Goal: Task Accomplishment & Management: Manage account settings

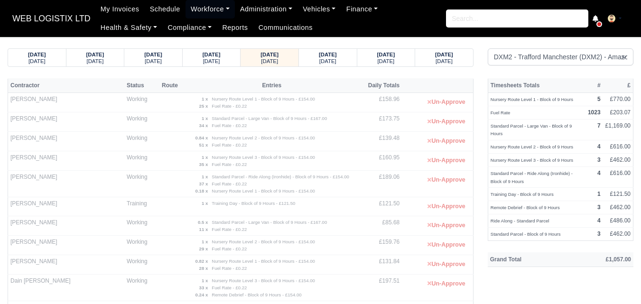
select select "1"
click at [353, 59] on div "20/09/2025 Saturday" at bounding box center [328, 58] width 58 height 18
select select "1"
click at [336, 62] on small "Saturday" at bounding box center [327, 61] width 17 height 6
click at [345, 55] on div "20/09/2025" at bounding box center [328, 54] width 40 height 7
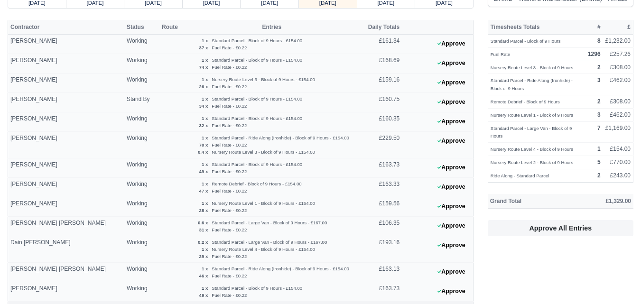
scroll to position [79, 0]
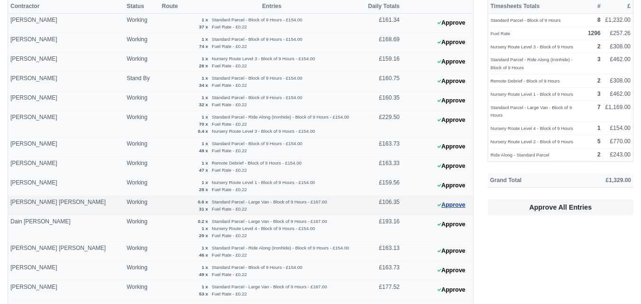
click at [439, 204] on icon at bounding box center [440, 205] width 4 height 6
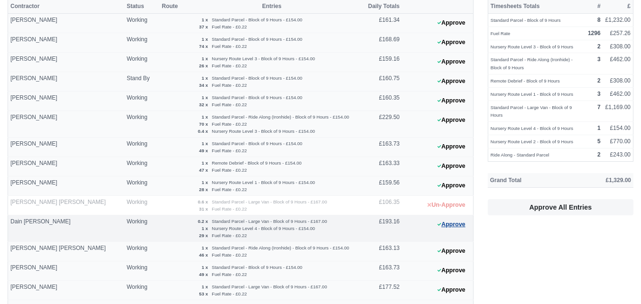
click at [455, 220] on button "Approve" at bounding box center [451, 225] width 38 height 14
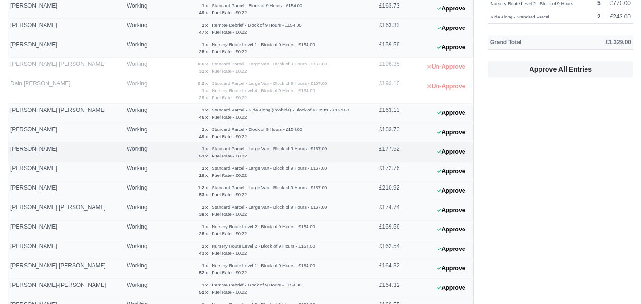
scroll to position [317, 0]
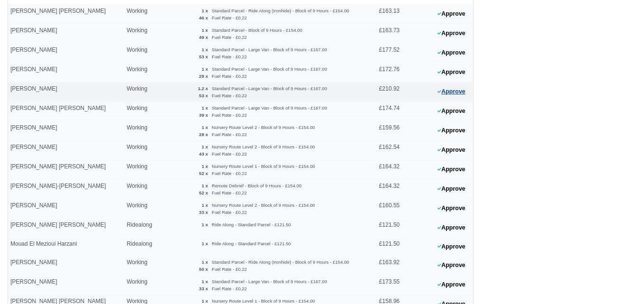
click at [444, 90] on button "Approve" at bounding box center [451, 92] width 38 height 14
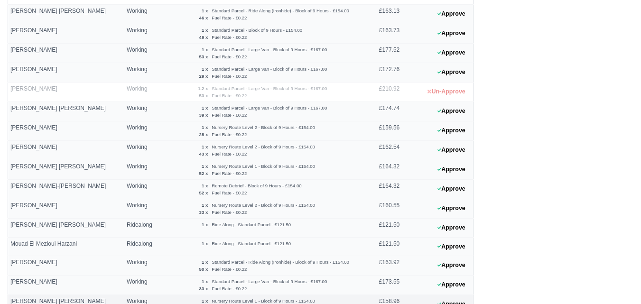
scroll to position [485, 0]
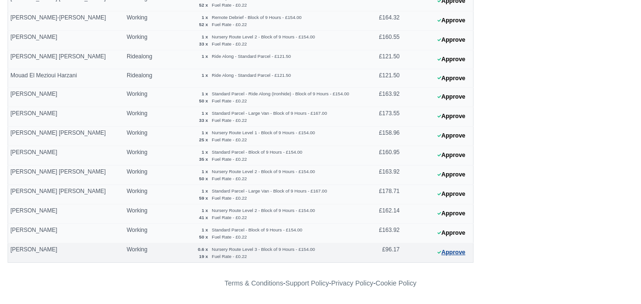
click at [460, 248] on button "Approve" at bounding box center [451, 253] width 38 height 14
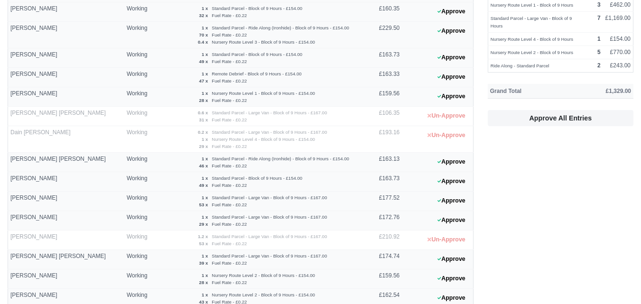
scroll to position [0, 0]
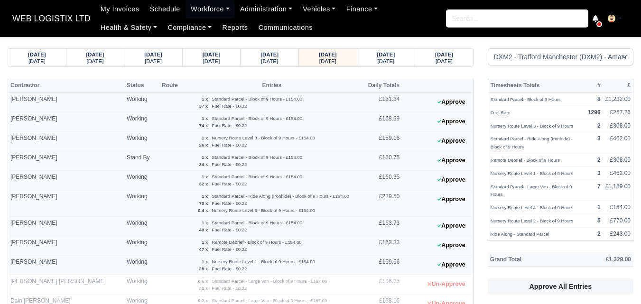
click at [456, 196] on button "Approve" at bounding box center [451, 200] width 38 height 14
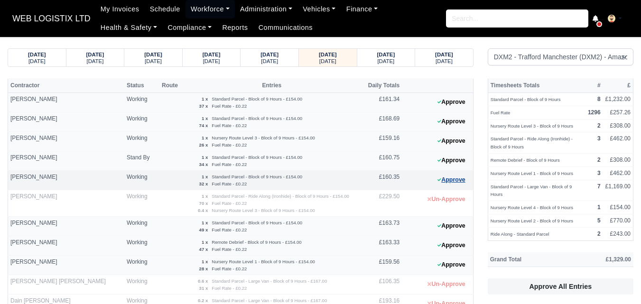
click at [446, 176] on button "Approve" at bounding box center [451, 180] width 38 height 14
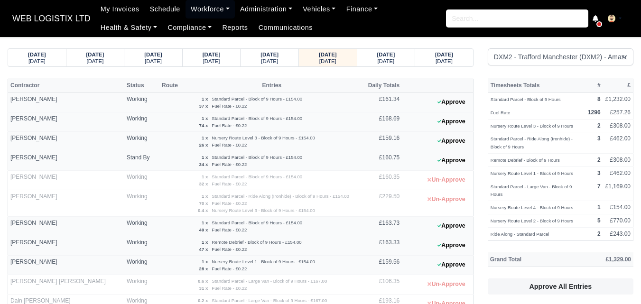
drag, startPoint x: 188, startPoint y: 176, endPoint x: 233, endPoint y: 187, distance: 45.9
click at [233, 187] on td "1 x Standard Parcel - Block of 9 Hours - £154.00 32 x Fuel Rate - £0.22" at bounding box center [272, 180] width 177 height 19
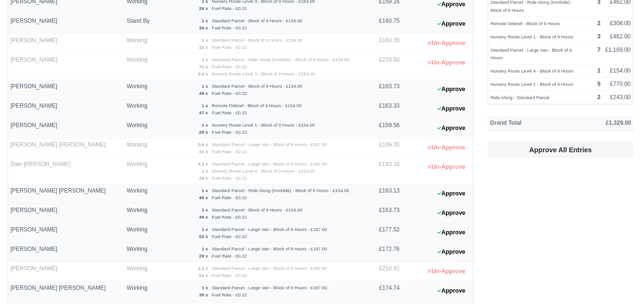
scroll to position [158, 0]
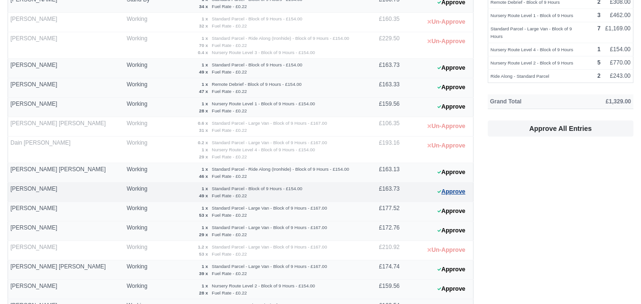
click at [463, 193] on button "Approve" at bounding box center [451, 192] width 38 height 14
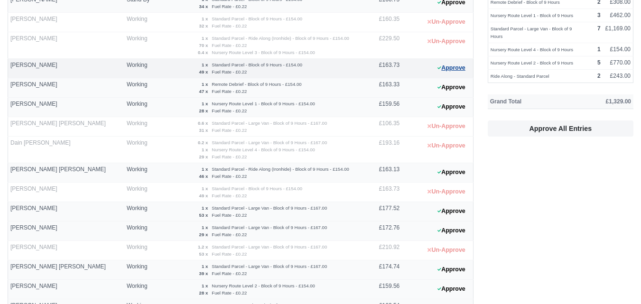
click at [454, 65] on button "Approve" at bounding box center [451, 68] width 38 height 14
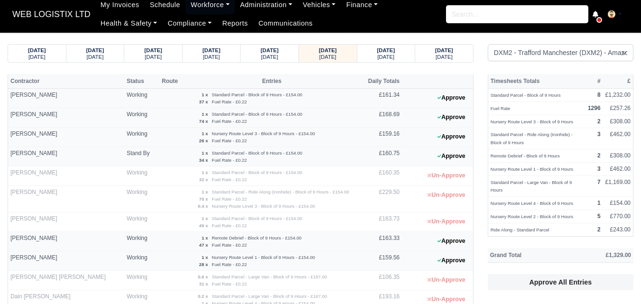
scroll to position [0, 0]
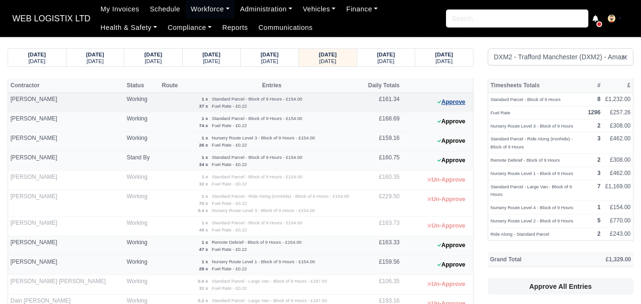
click at [458, 107] on button "Approve" at bounding box center [451, 102] width 38 height 14
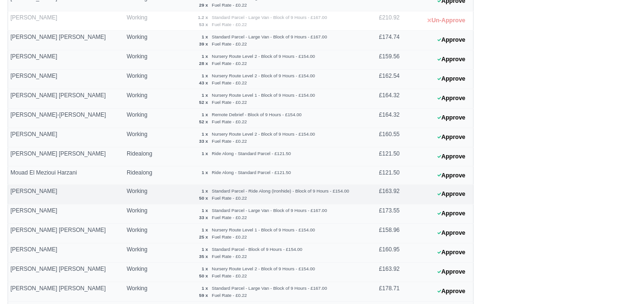
scroll to position [395, 0]
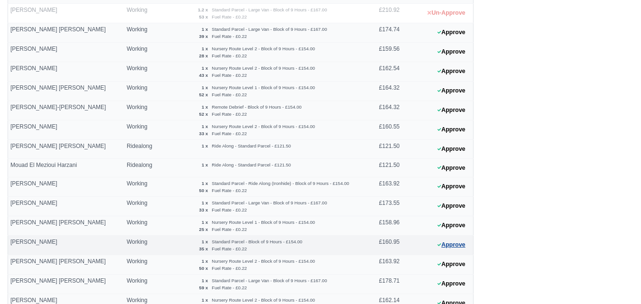
click at [462, 245] on button "Approve" at bounding box center [451, 245] width 38 height 14
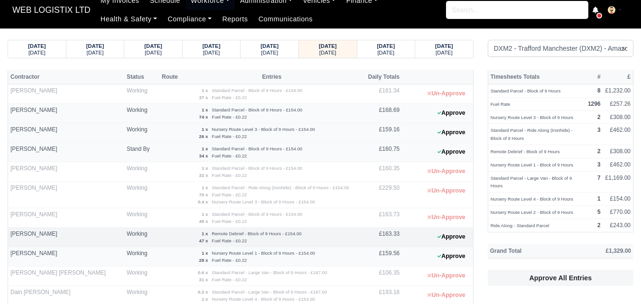
scroll to position [0, 0]
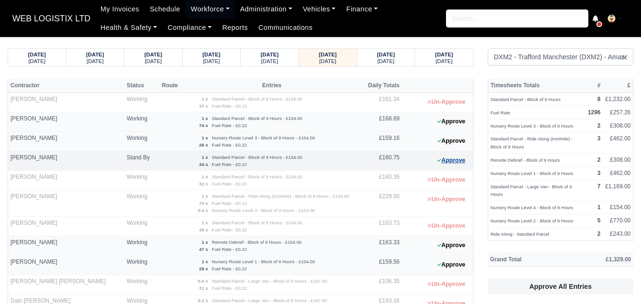
click at [470, 166] on button "Approve" at bounding box center [451, 161] width 38 height 14
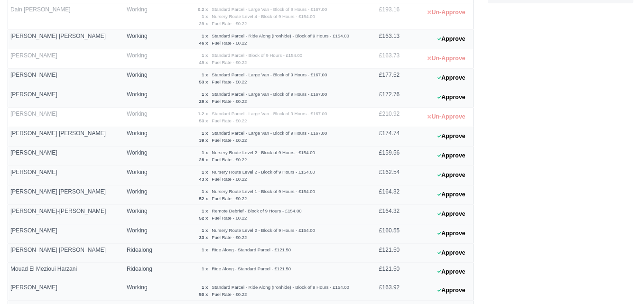
scroll to position [485, 0]
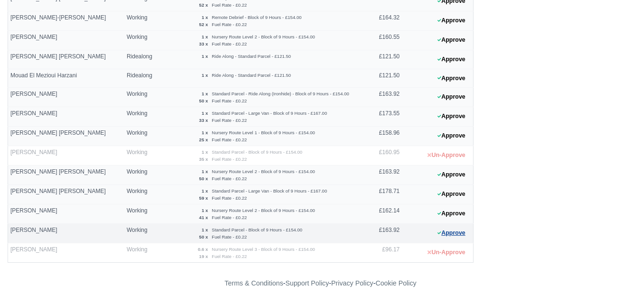
click at [438, 238] on button "Approve" at bounding box center [451, 233] width 38 height 14
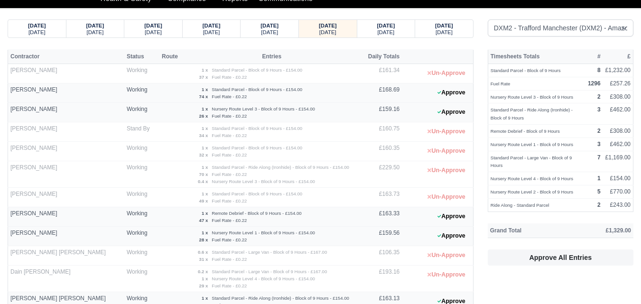
scroll to position [10, 0]
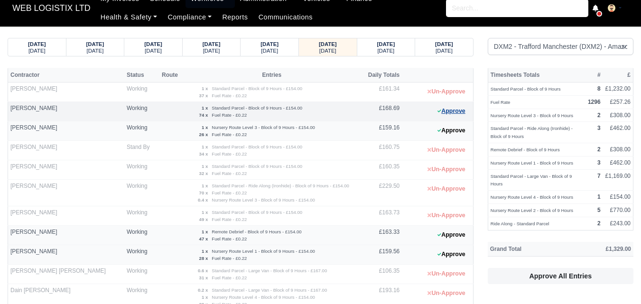
click at [448, 115] on button "Approve" at bounding box center [451, 111] width 38 height 14
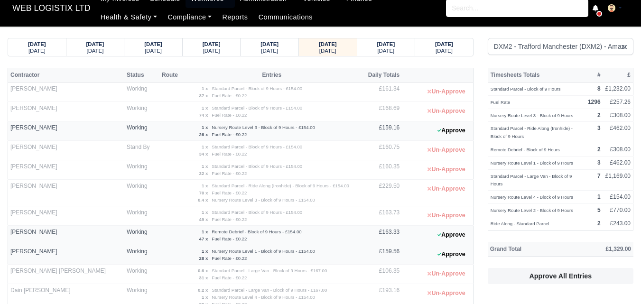
scroll to position [248, 0]
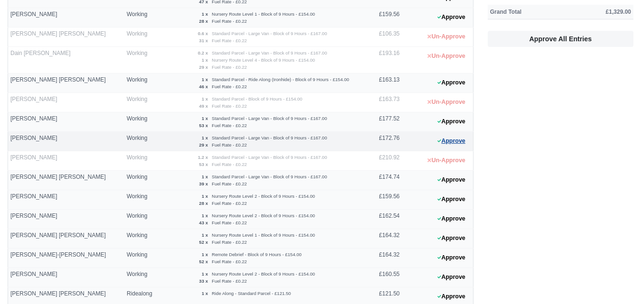
click at [449, 140] on button "Approve" at bounding box center [451, 141] width 38 height 14
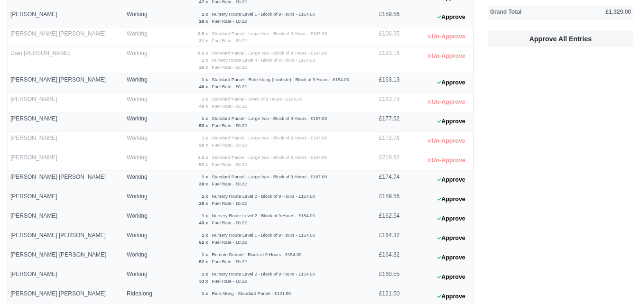
scroll to position [485, 0]
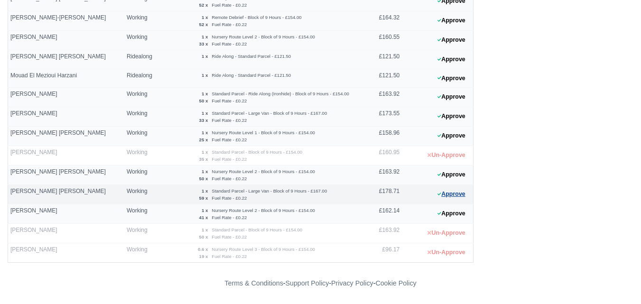
click at [458, 195] on button "Approve" at bounding box center [451, 194] width 38 height 14
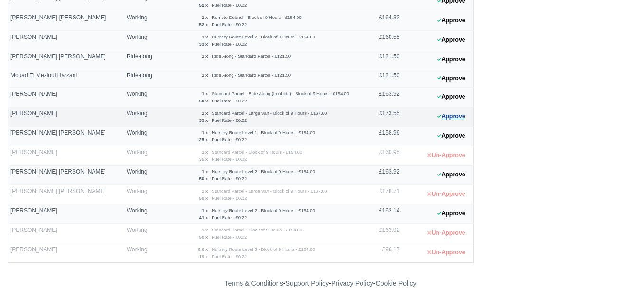
click at [449, 118] on button "Approve" at bounding box center [451, 117] width 38 height 14
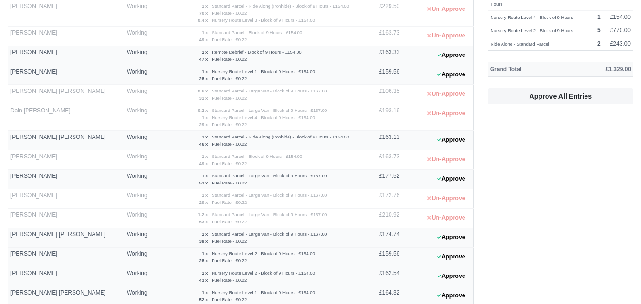
scroll to position [168, 0]
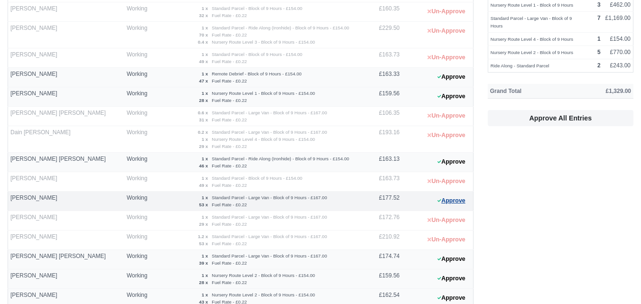
click at [458, 200] on button "Approve" at bounding box center [451, 201] width 38 height 14
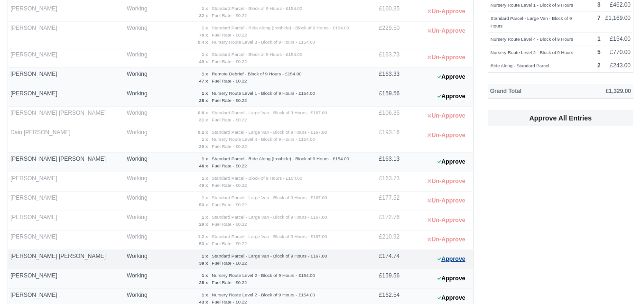
click at [438, 260] on icon at bounding box center [440, 259] width 4 height 3
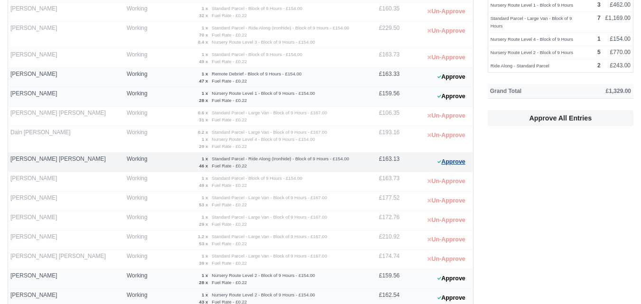
click at [438, 164] on icon at bounding box center [440, 162] width 4 height 6
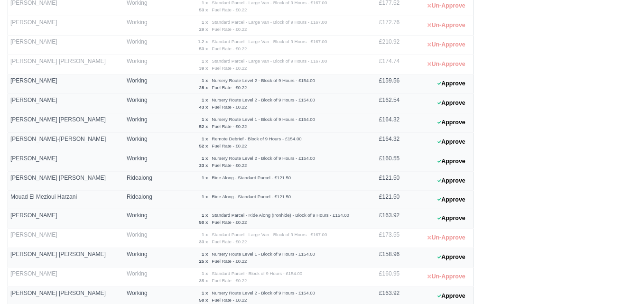
scroll to position [406, 0]
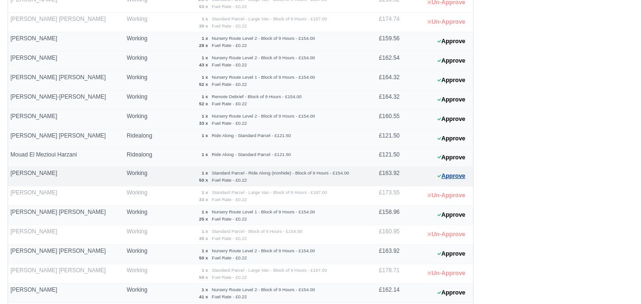
click at [453, 178] on button "Approve" at bounding box center [451, 176] width 38 height 14
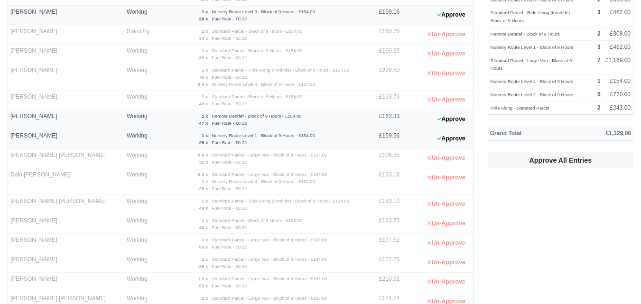
scroll to position [0, 0]
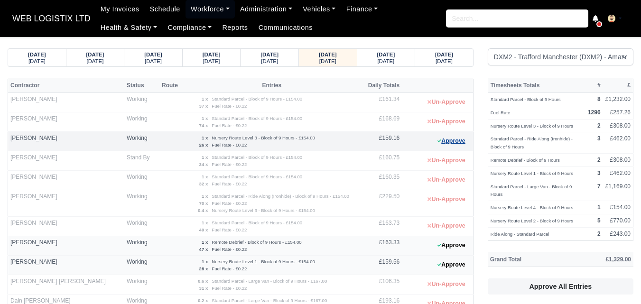
click at [440, 140] on icon at bounding box center [440, 141] width 4 height 6
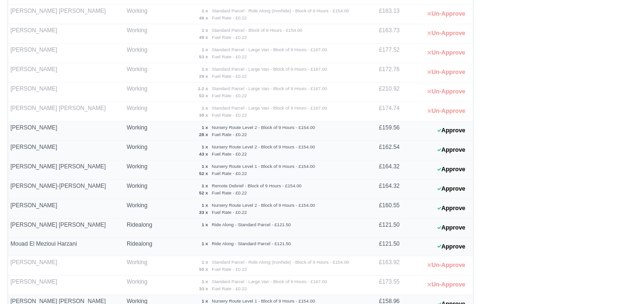
scroll to position [475, 0]
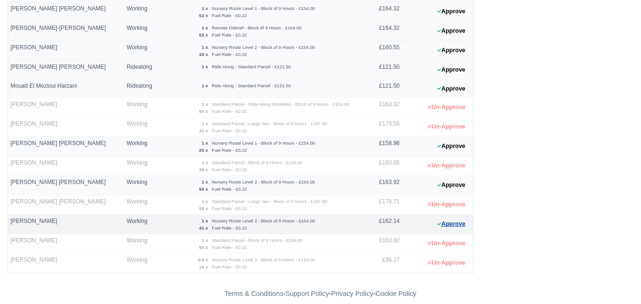
click at [432, 225] on button "Approve" at bounding box center [451, 224] width 38 height 14
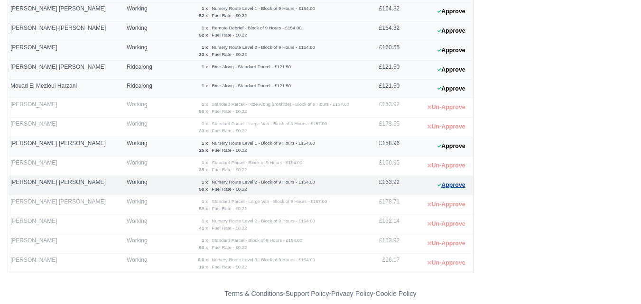
click at [459, 187] on button "Approve" at bounding box center [451, 185] width 38 height 14
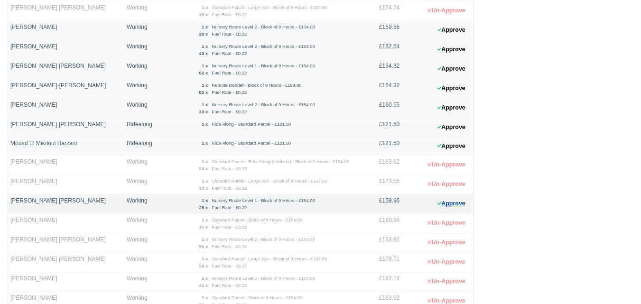
scroll to position [395, 0]
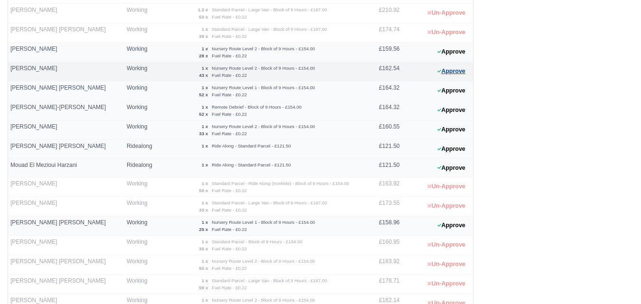
click at [452, 74] on button "Approve" at bounding box center [451, 72] width 38 height 14
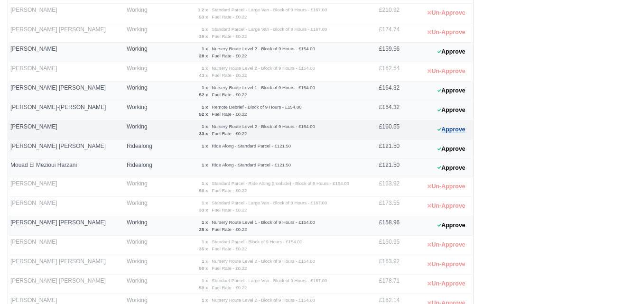
click at [461, 130] on button "Approve" at bounding box center [451, 130] width 38 height 14
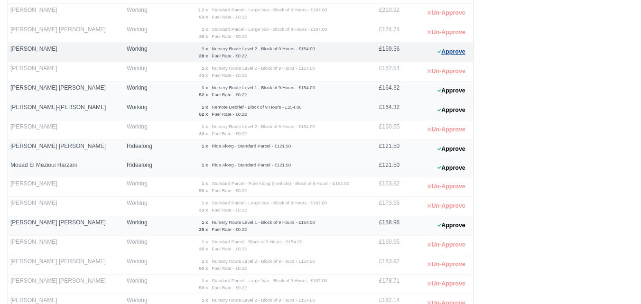
click at [459, 56] on button "Approve" at bounding box center [451, 52] width 38 height 14
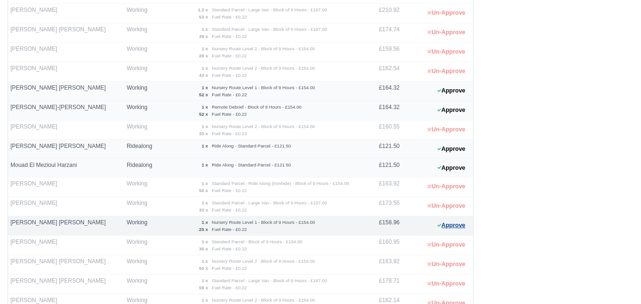
click at [448, 226] on button "Approve" at bounding box center [451, 226] width 38 height 14
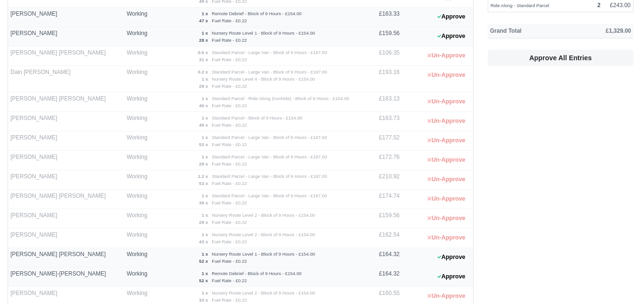
scroll to position [158, 0]
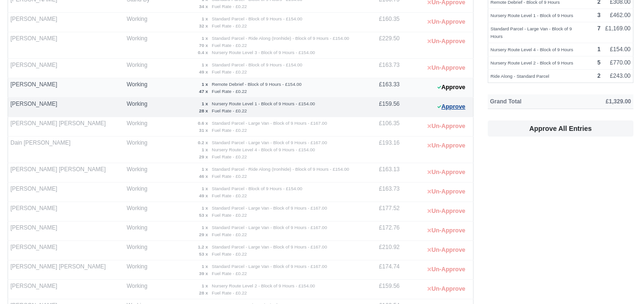
click at [453, 107] on button "Approve" at bounding box center [451, 107] width 38 height 14
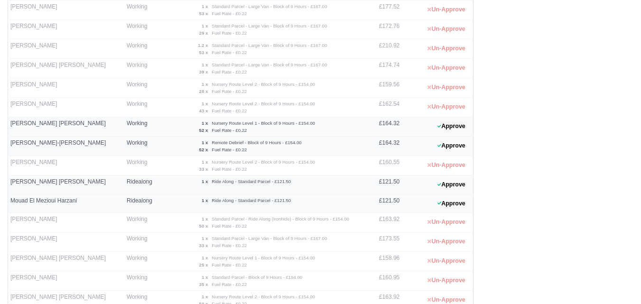
scroll to position [395, 0]
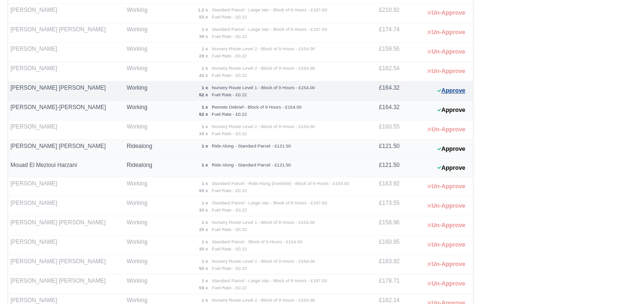
click at [451, 93] on button "Approve" at bounding box center [451, 91] width 38 height 14
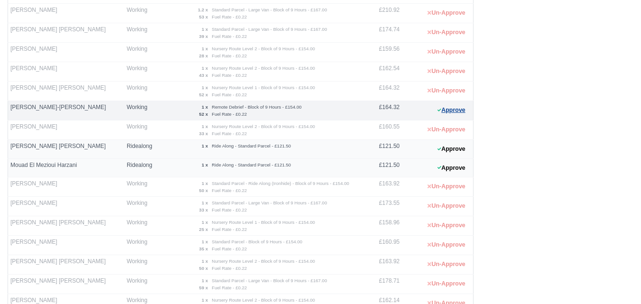
click at [448, 114] on button "Approve" at bounding box center [451, 110] width 38 height 14
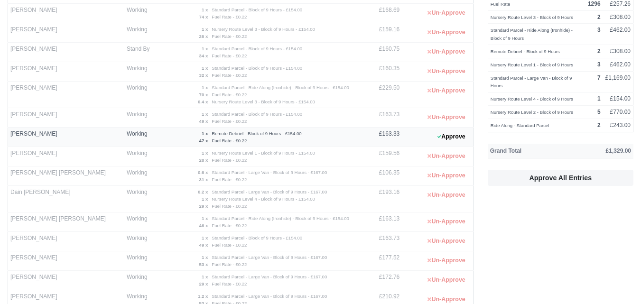
scroll to position [0, 0]
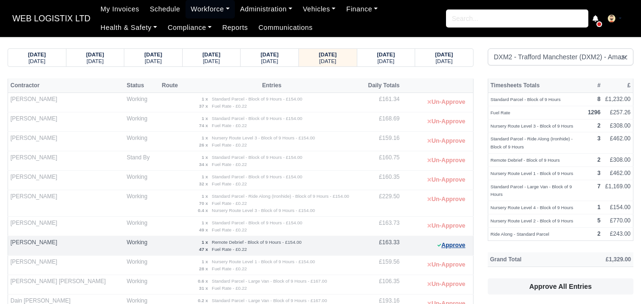
click at [437, 245] on button "Approve" at bounding box center [451, 246] width 38 height 14
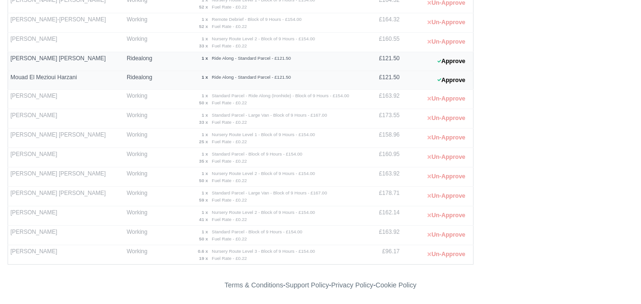
scroll to position [485, 0]
click at [449, 58] on button "Approve" at bounding box center [451, 60] width 38 height 14
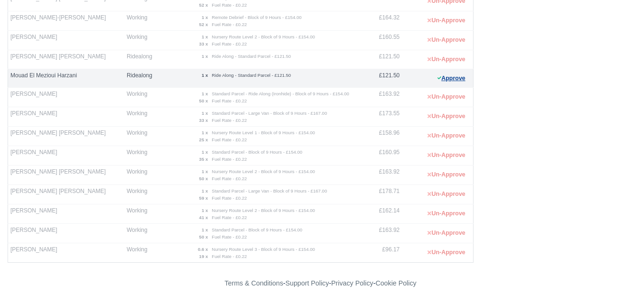
click at [440, 77] on icon at bounding box center [440, 78] width 4 height 6
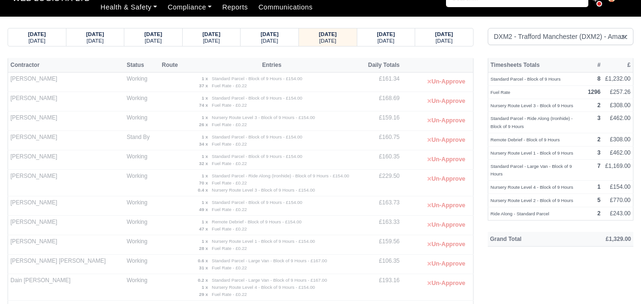
scroll to position [0, 0]
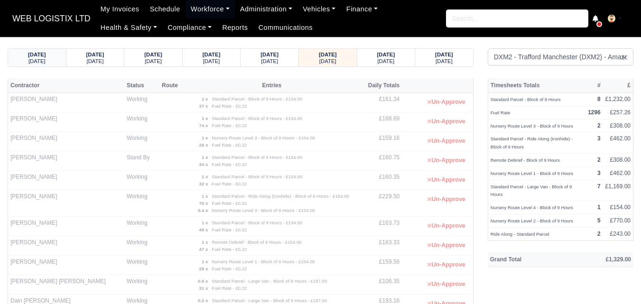
click at [46, 57] on strong "15/09/2025" at bounding box center [37, 55] width 18 height 6
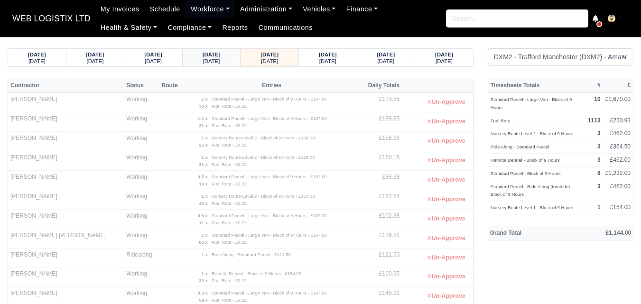
click at [221, 57] on strong "14/09/2025" at bounding box center [212, 55] width 18 height 6
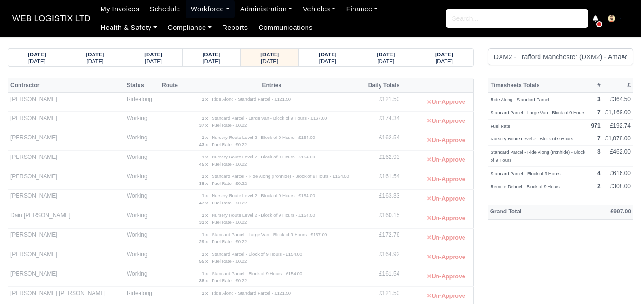
drag, startPoint x: 321, startPoint y: 63, endPoint x: 615, endPoint y: 31, distance: 295.5
click at [321, 63] on small "Monday" at bounding box center [327, 61] width 17 height 6
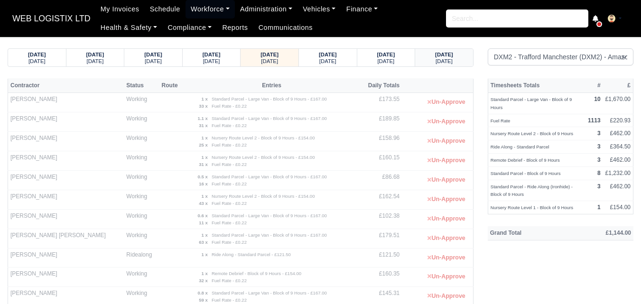
click at [440, 59] on small "Thursday" at bounding box center [444, 61] width 17 height 6
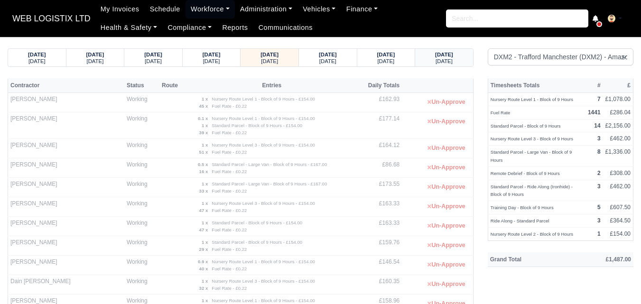
click at [440, 59] on small "Sunday" at bounding box center [444, 61] width 17 height 6
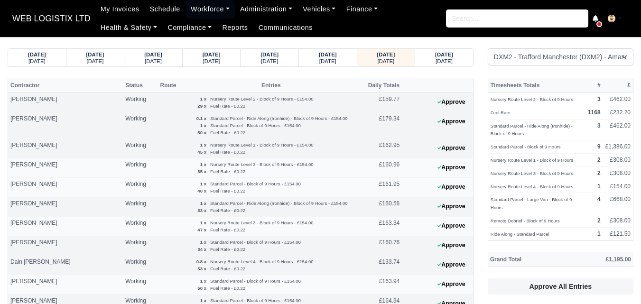
scroll to position [376, 0]
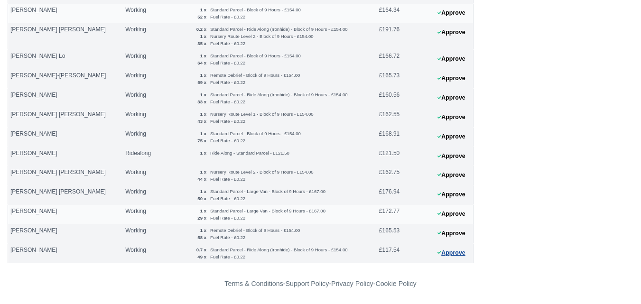
click at [449, 255] on button "Approve" at bounding box center [451, 253] width 38 height 14
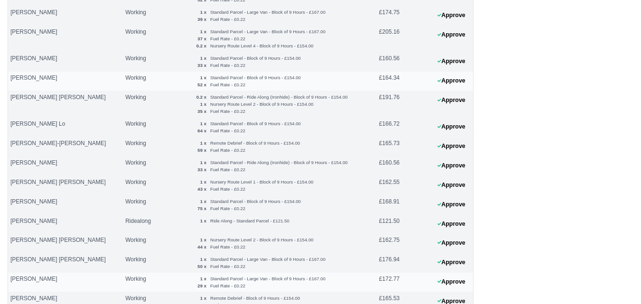
scroll to position [297, 0]
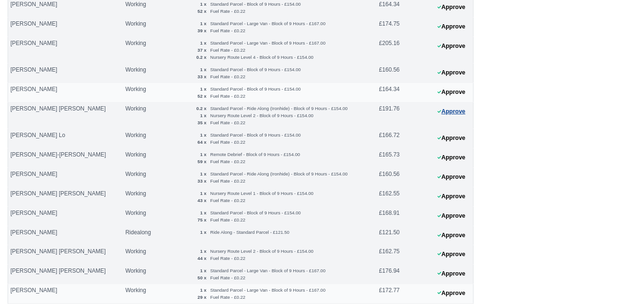
click at [461, 114] on button "Approve" at bounding box center [451, 112] width 38 height 14
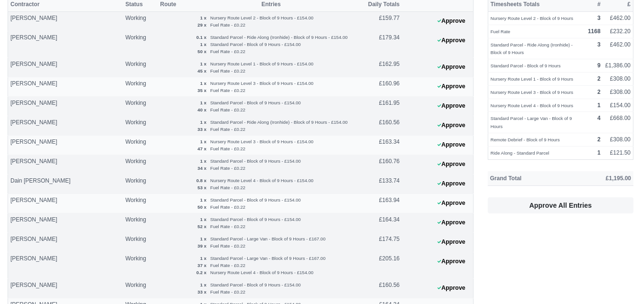
scroll to position [59, 0]
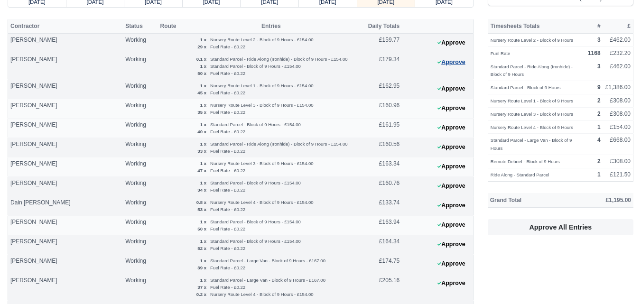
click at [457, 65] on button "Approve" at bounding box center [451, 63] width 38 height 14
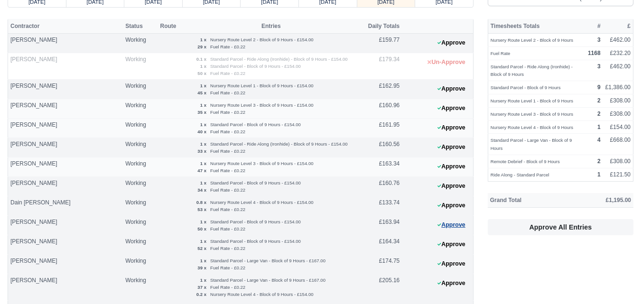
click at [441, 231] on button "Approve" at bounding box center [451, 225] width 38 height 14
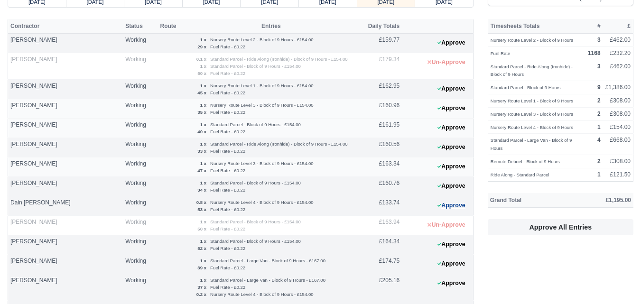
click at [442, 205] on button "Approve" at bounding box center [451, 206] width 38 height 14
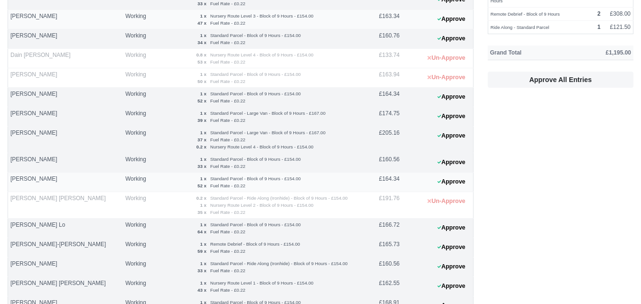
scroll to position [218, 0]
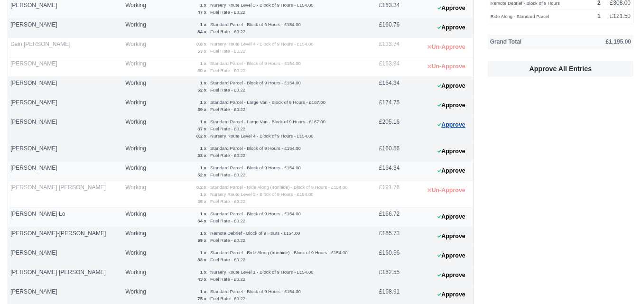
click at [440, 126] on icon at bounding box center [440, 125] width 4 height 6
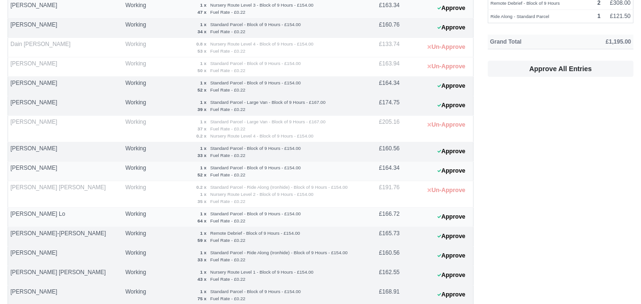
scroll to position [0, 0]
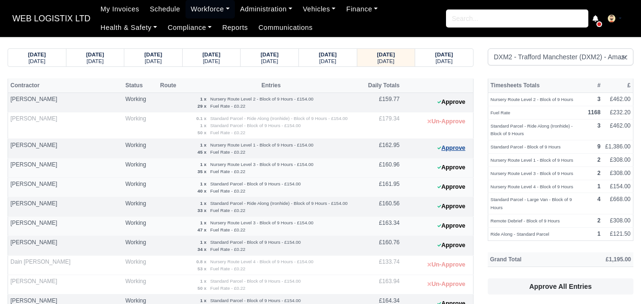
click at [453, 148] on button "Approve" at bounding box center [451, 148] width 38 height 14
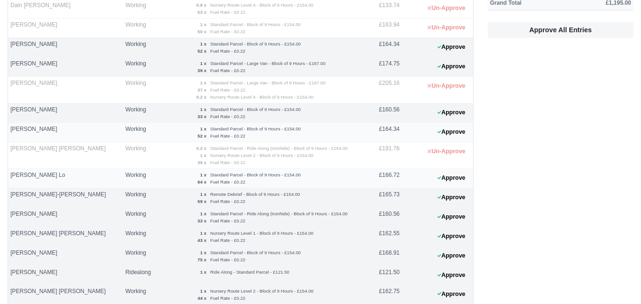
scroll to position [317, 0]
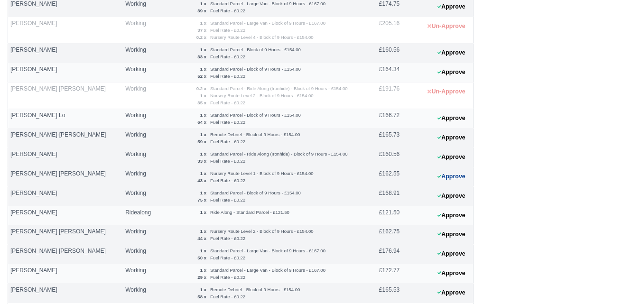
click at [450, 173] on button "Approve" at bounding box center [451, 177] width 38 height 14
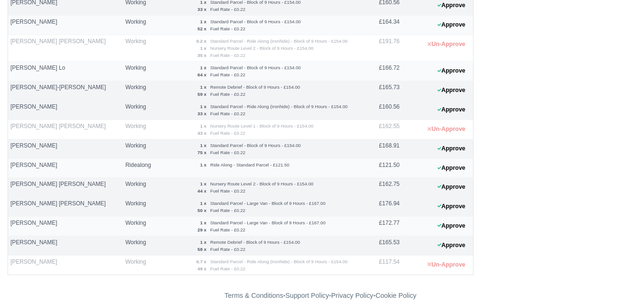
scroll to position [376, 0]
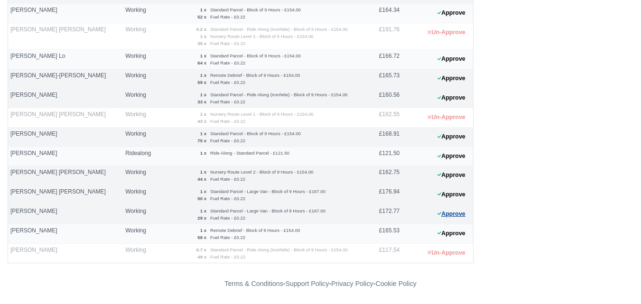
click at [443, 208] on button "Approve" at bounding box center [451, 214] width 38 height 14
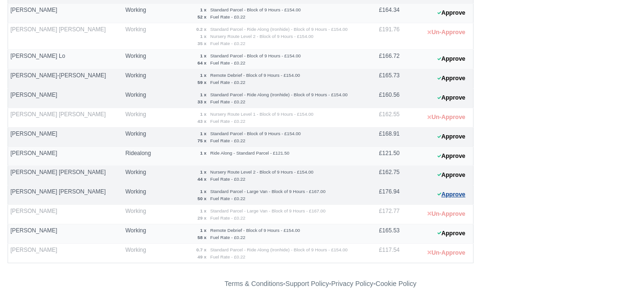
click at [453, 188] on button "Approve" at bounding box center [451, 195] width 38 height 14
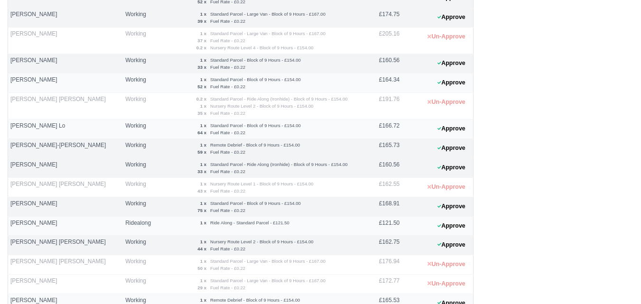
scroll to position [218, 0]
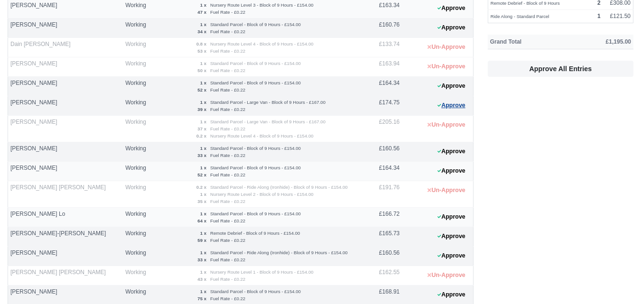
click at [443, 103] on button "Approve" at bounding box center [451, 106] width 38 height 14
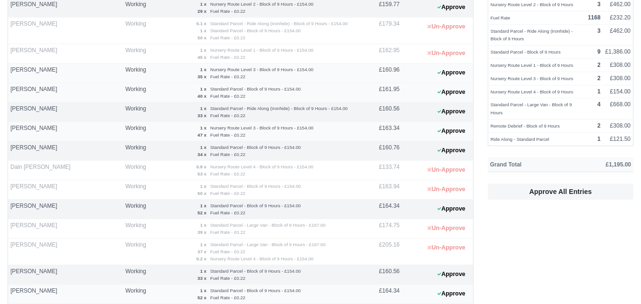
scroll to position [0, 0]
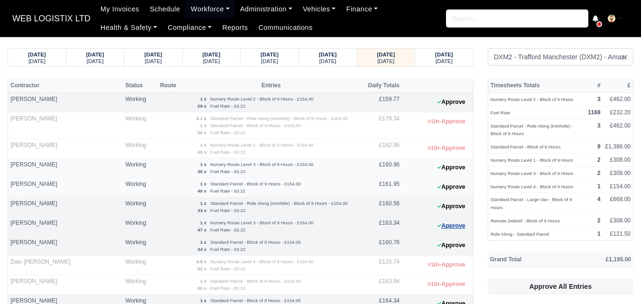
click at [448, 228] on button "Approve" at bounding box center [451, 226] width 38 height 14
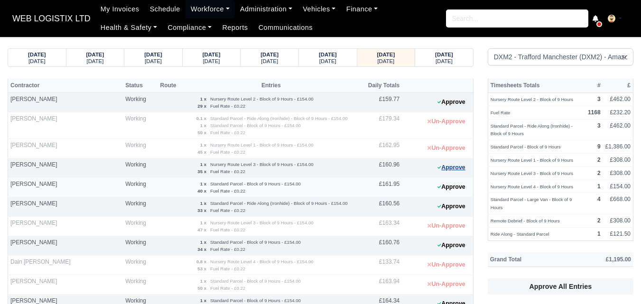
click at [461, 164] on button "Approve" at bounding box center [451, 168] width 38 height 14
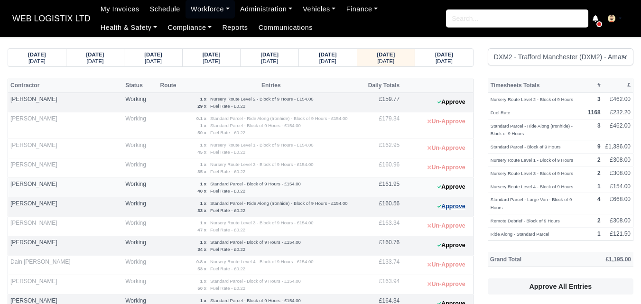
click at [448, 211] on button "Approve" at bounding box center [451, 207] width 38 height 14
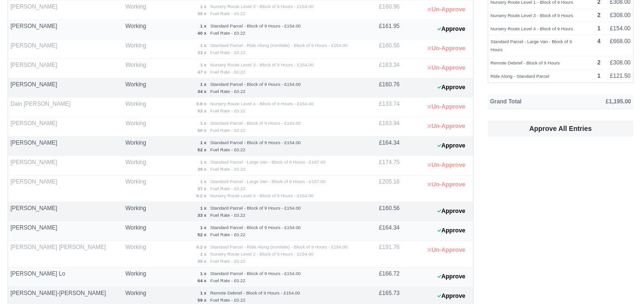
scroll to position [237, 0]
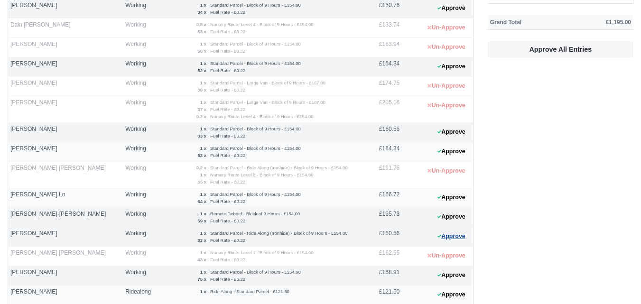
click at [441, 242] on button "Approve" at bounding box center [451, 237] width 38 height 14
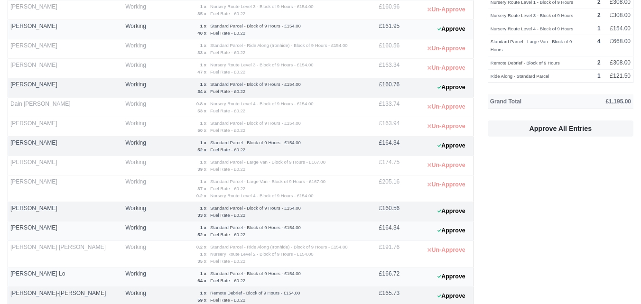
scroll to position [79, 0]
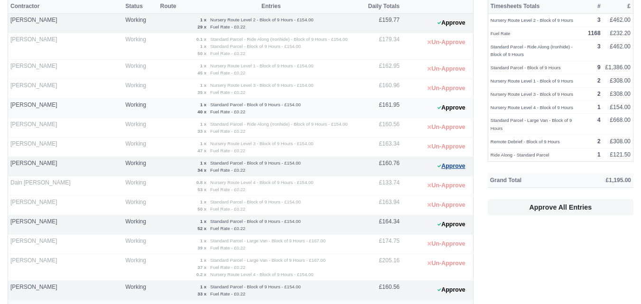
click at [449, 159] on button "Approve" at bounding box center [451, 166] width 38 height 14
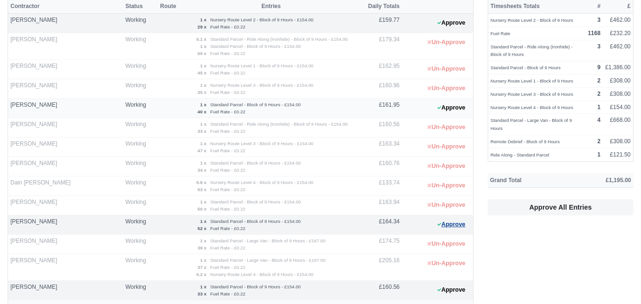
click at [448, 231] on button "Approve" at bounding box center [451, 225] width 38 height 14
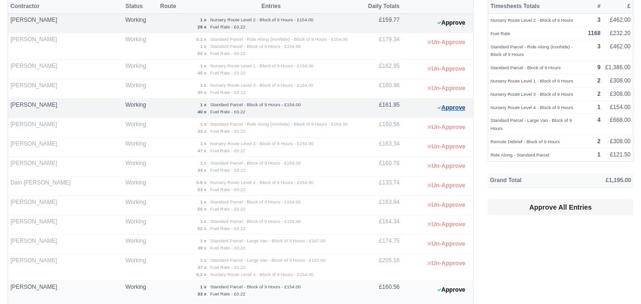
click at [451, 110] on button "Approve" at bounding box center [451, 108] width 38 height 14
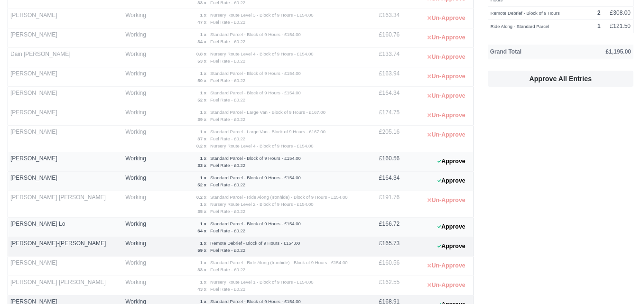
scroll to position [237, 0]
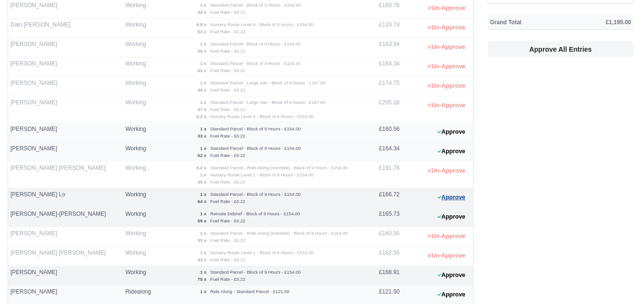
click at [451, 196] on button "Approve" at bounding box center [451, 198] width 38 height 14
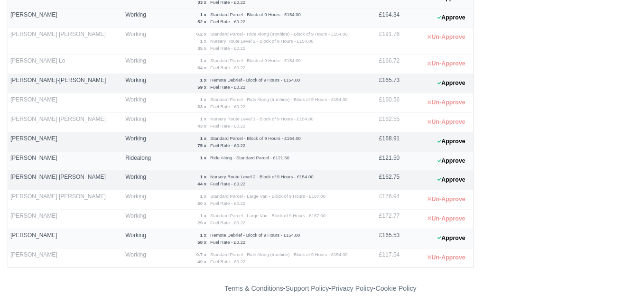
scroll to position [376, 0]
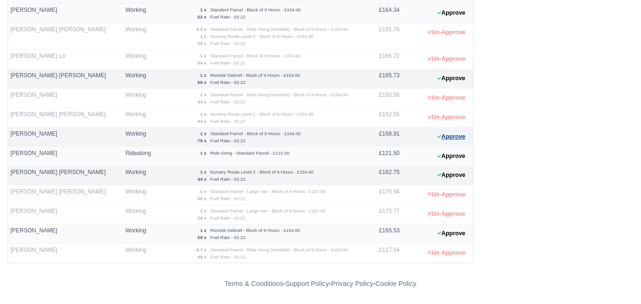
click at [456, 137] on button "Approve" at bounding box center [451, 137] width 38 height 14
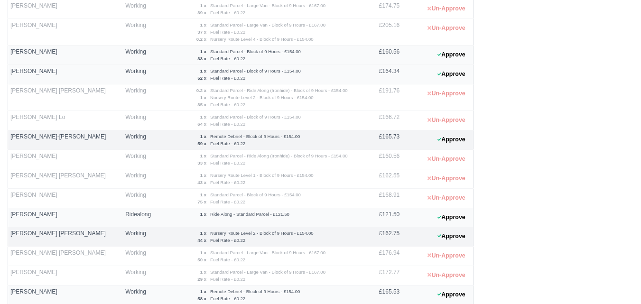
scroll to position [297, 0]
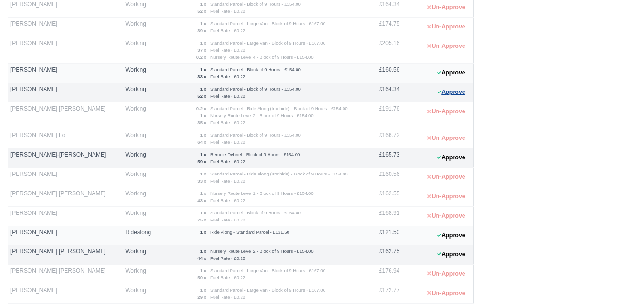
click at [455, 99] on button "Approve" at bounding box center [451, 92] width 38 height 14
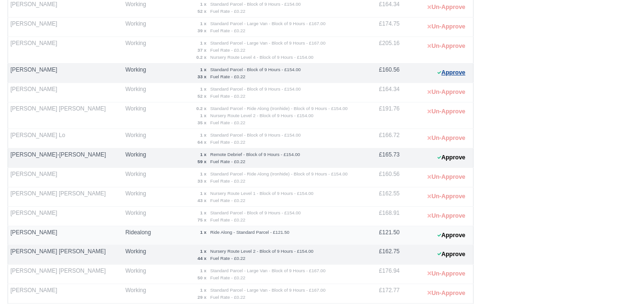
click at [444, 78] on button "Approve" at bounding box center [451, 73] width 38 height 14
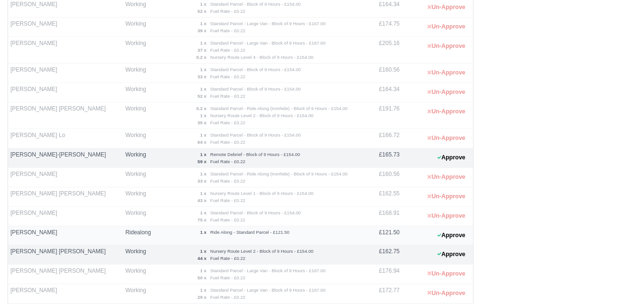
scroll to position [376, 0]
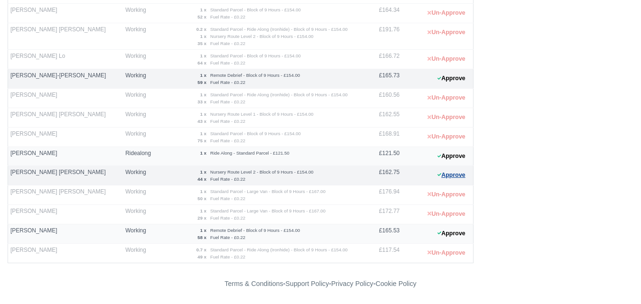
click at [452, 176] on button "Approve" at bounding box center [451, 175] width 38 height 14
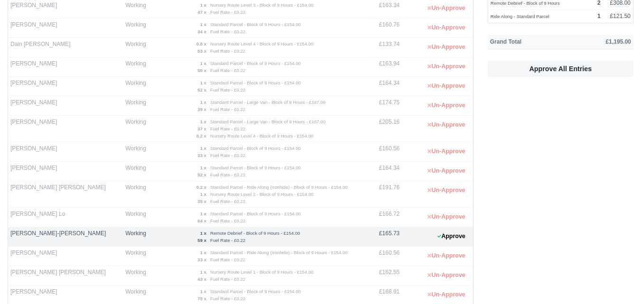
scroll to position [0, 0]
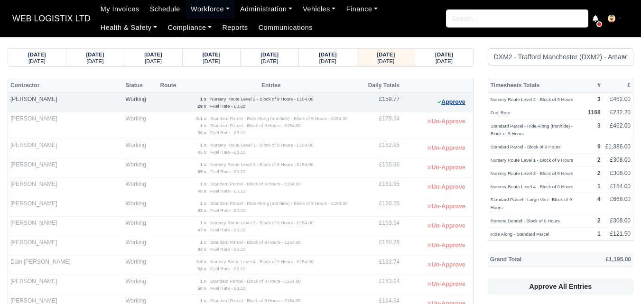
click at [463, 108] on button "Approve" at bounding box center [451, 102] width 38 height 14
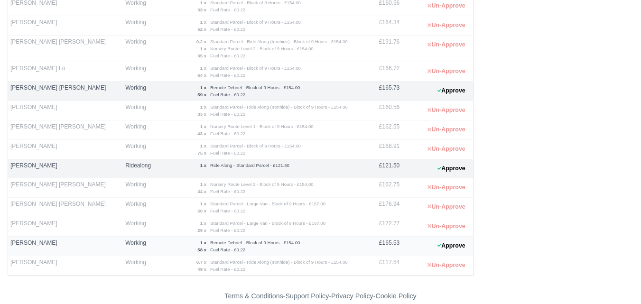
scroll to position [376, 0]
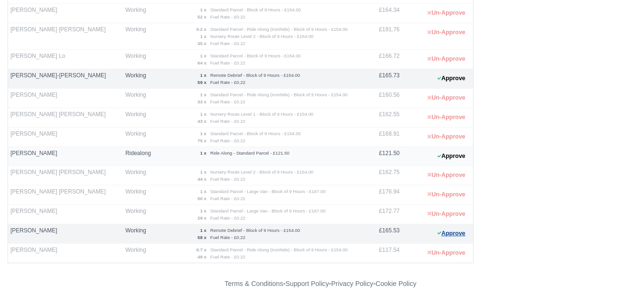
click at [456, 235] on button "Approve" at bounding box center [451, 234] width 38 height 14
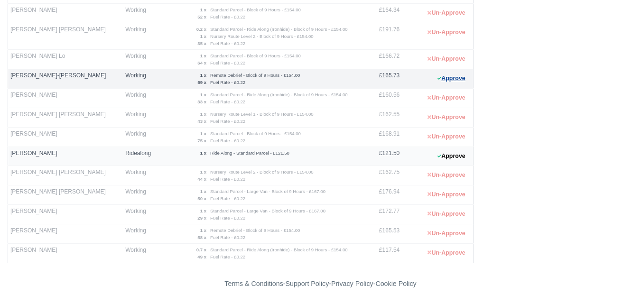
click at [461, 82] on button "Approve" at bounding box center [451, 79] width 38 height 14
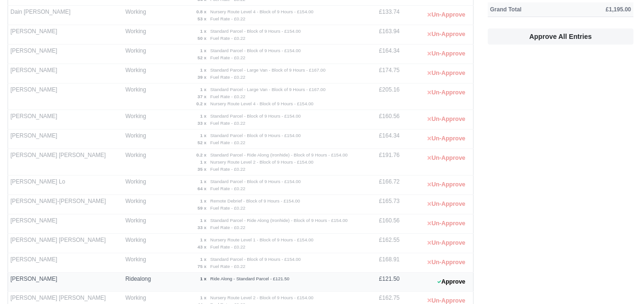
scroll to position [317, 0]
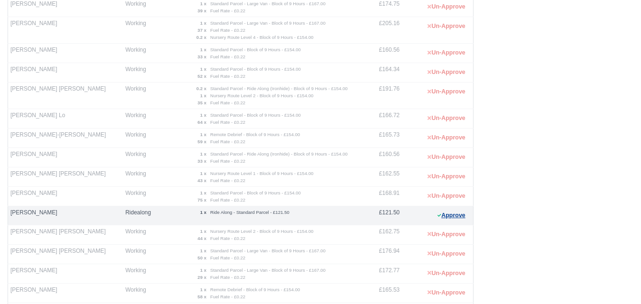
click at [466, 219] on button "Approve" at bounding box center [451, 216] width 38 height 14
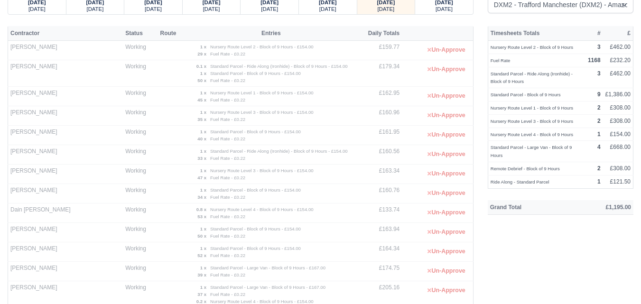
scroll to position [0, 0]
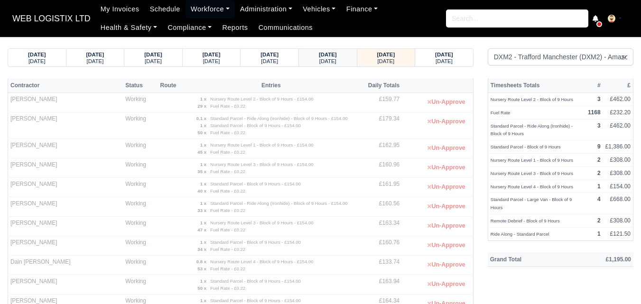
click at [324, 61] on small "Saturday" at bounding box center [327, 61] width 17 height 6
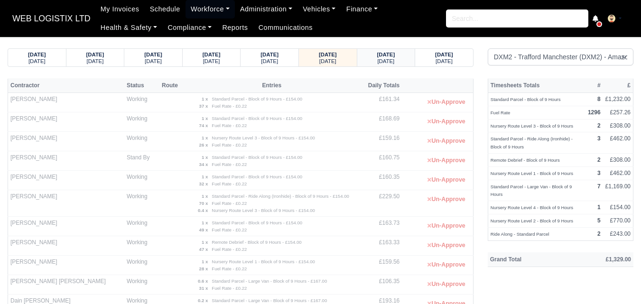
click at [383, 61] on small "Sunday" at bounding box center [385, 61] width 17 height 6
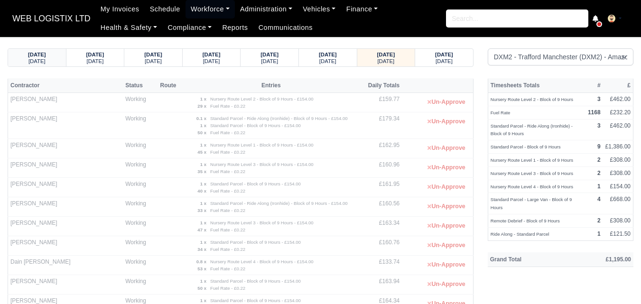
click at [49, 58] on div "Monday" at bounding box center [37, 60] width 40 height 7
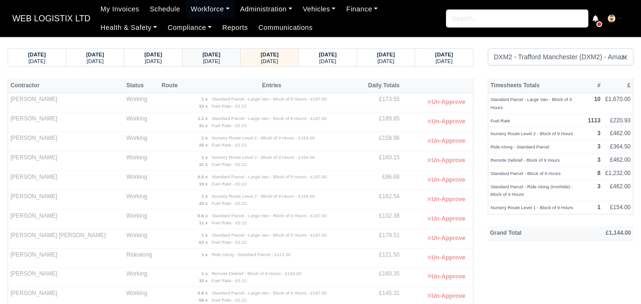
click at [228, 59] on div "Sunday" at bounding box center [212, 60] width 40 height 7
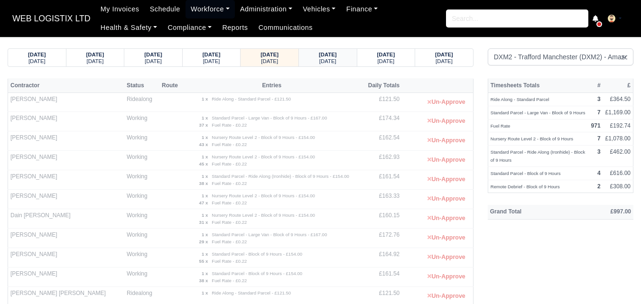
click at [323, 58] on small "Monday" at bounding box center [327, 61] width 17 height 6
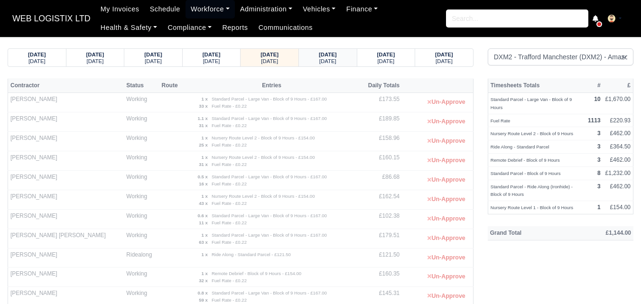
click at [328, 56] on strong "16/09/2025" at bounding box center [328, 55] width 18 height 6
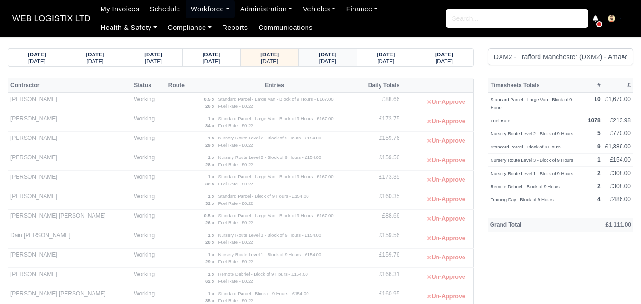
click at [347, 58] on div "Wednesday" at bounding box center [328, 60] width 40 height 7
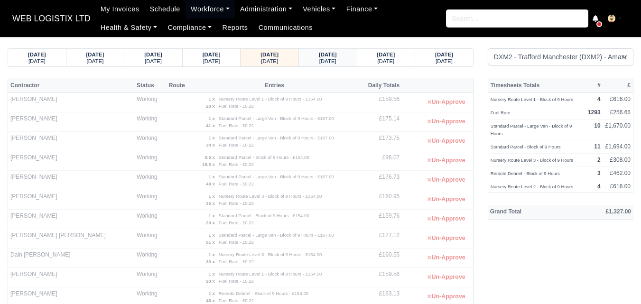
click at [327, 55] on strong "18/09/2025" at bounding box center [328, 55] width 18 height 6
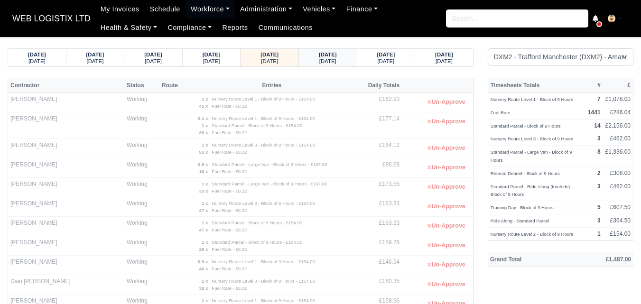
click at [326, 55] on strong "19/09/2025" at bounding box center [328, 55] width 18 height 6
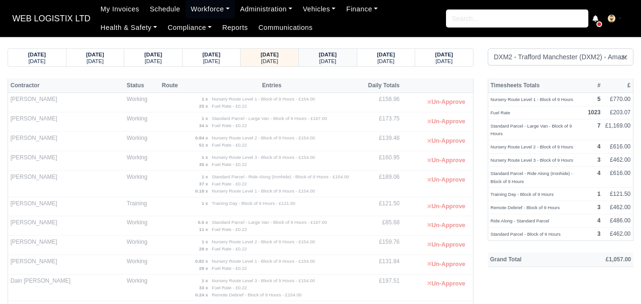
click at [309, 61] on div "Saturday" at bounding box center [328, 60] width 40 height 7
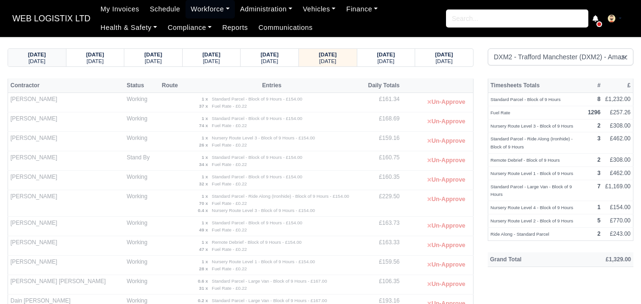
click at [60, 60] on div "15/09/2025 Monday" at bounding box center [37, 58] width 58 height 18
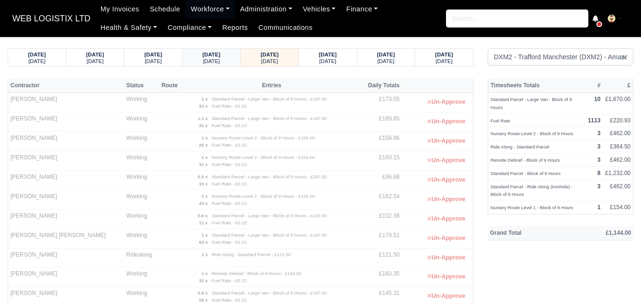
click at [215, 63] on small "Sunday" at bounding box center [211, 61] width 17 height 6
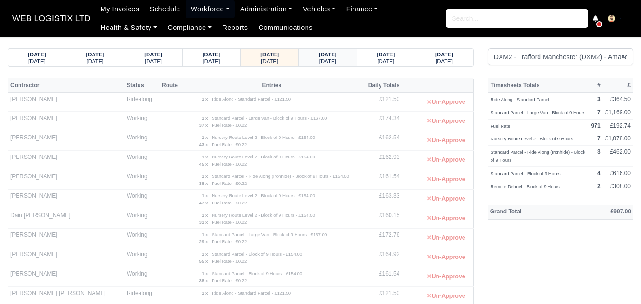
click at [315, 60] on div "Monday" at bounding box center [328, 60] width 40 height 7
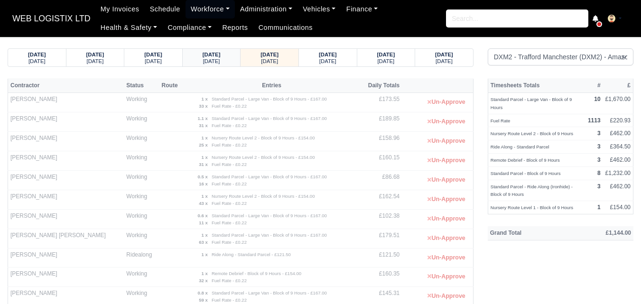
click at [220, 58] on small "Sunday" at bounding box center [211, 61] width 17 height 6
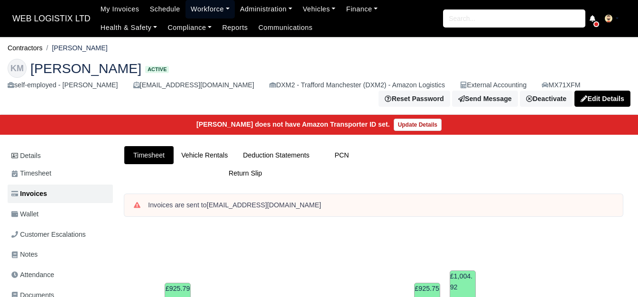
click at [200, 10] on link "Workforce" at bounding box center [210, 9] width 49 height 19
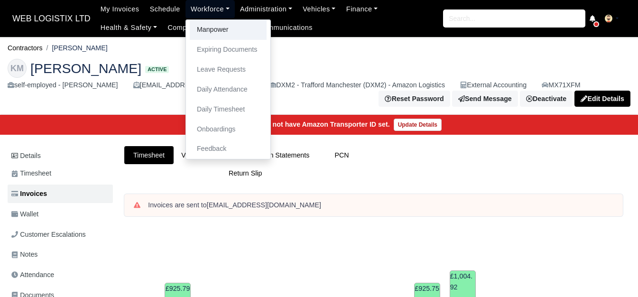
click at [205, 30] on link "Manpower" at bounding box center [228, 30] width 77 height 20
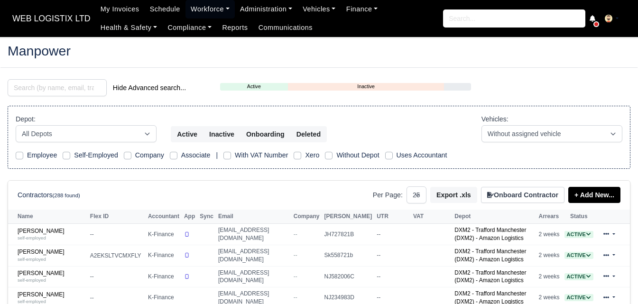
select select "25"
click at [52, 85] on input "search" at bounding box center [57, 87] width 99 height 17
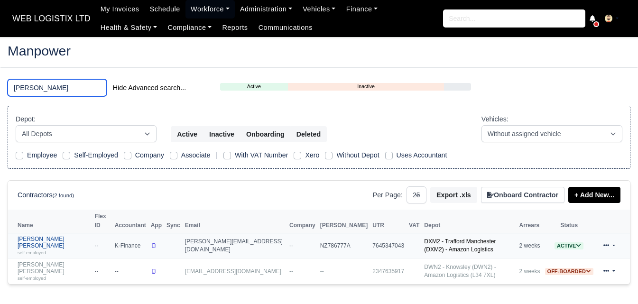
type input "marcus"
click at [49, 236] on link "Marcus John Thorpe self-employed" at bounding box center [54, 246] width 73 height 20
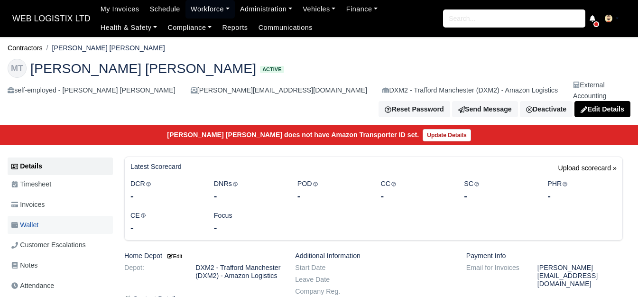
click at [29, 220] on span "Wallet" at bounding box center [24, 225] width 27 height 11
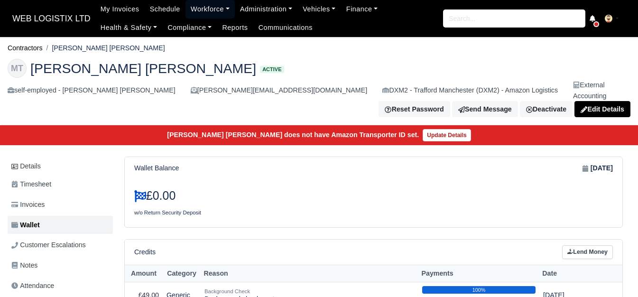
click at [209, 5] on link "Workforce" at bounding box center [210, 9] width 49 height 19
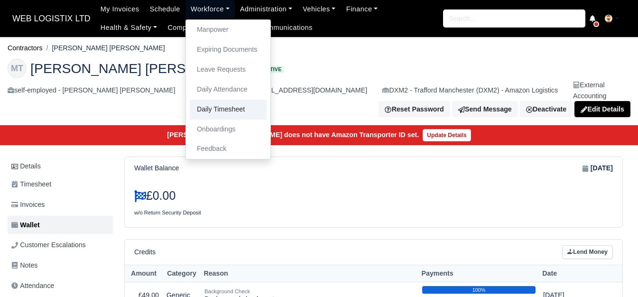
click at [201, 115] on link "Daily Timesheet" at bounding box center [228, 110] width 77 height 20
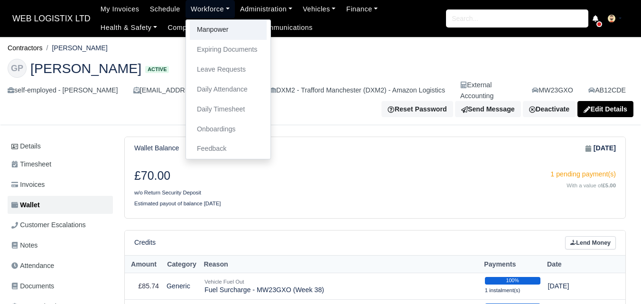
click at [200, 25] on link "Manpower" at bounding box center [228, 30] width 77 height 20
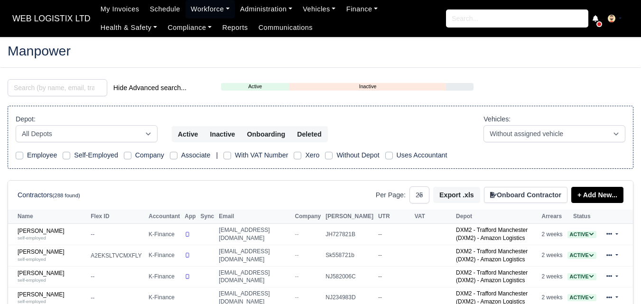
select select "25"
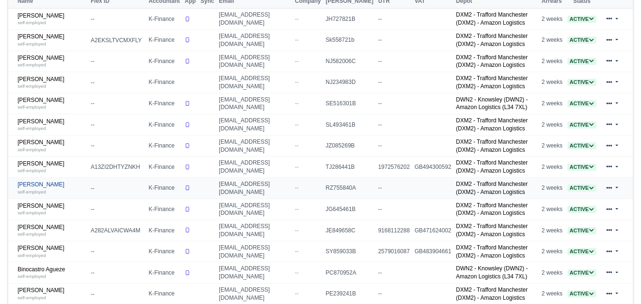
scroll to position [237, 0]
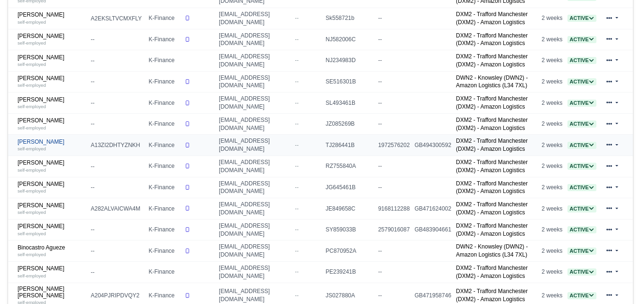
click at [37, 147] on small "self-employed" at bounding box center [32, 148] width 28 height 5
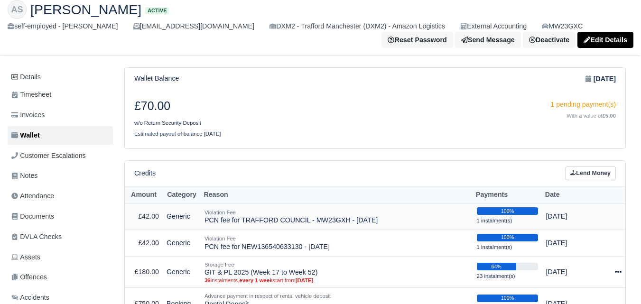
scroll to position [79, 0]
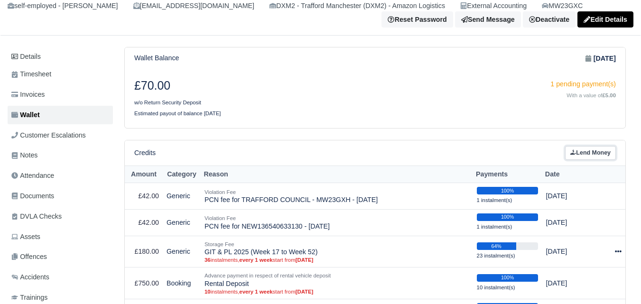
click at [572, 159] on link "Lend Money" at bounding box center [590, 153] width 51 height 14
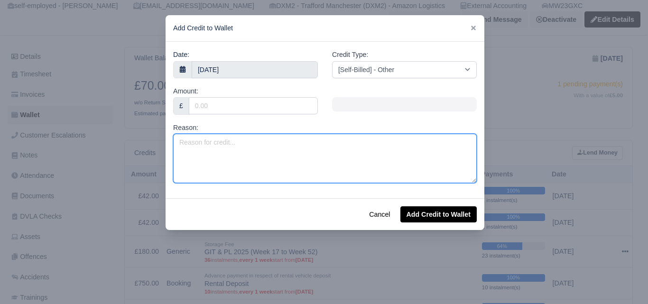
click at [303, 168] on textarea "Reason:" at bounding box center [325, 158] width 304 height 49
click at [252, 153] on textarea "Fuel Surcharge -" at bounding box center [325, 158] width 304 height 49
paste textarea "MW23GXH"
click at [249, 141] on textarea "Fuel Surcharge - MW23GXH" at bounding box center [325, 158] width 304 height 49
click at [267, 142] on textarea "Fuel Surcharge - MW23 GXH" at bounding box center [325, 158] width 304 height 49
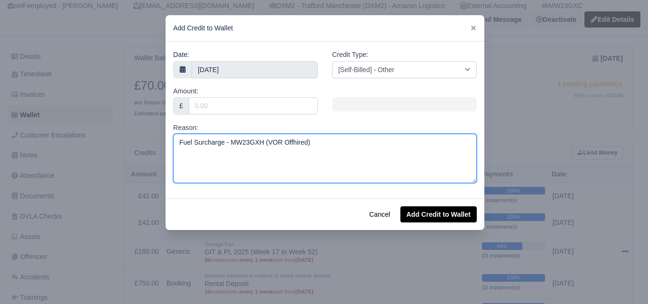
type textarea "Fuel Surcharge - MW23GXH (VOR Offhired)"
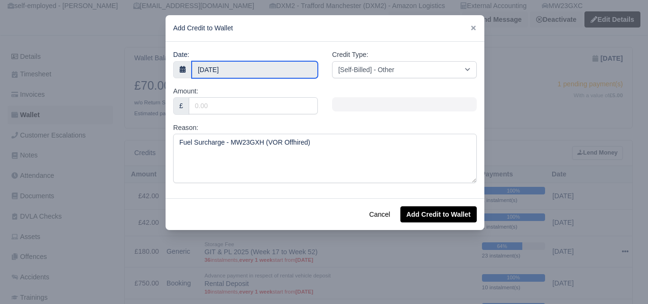
click at [243, 74] on body "WEB LOGISTIX LTD My Invoices Schedule Workforce Manpower Expiring Documents Lea…" at bounding box center [324, 73] width 648 height 304
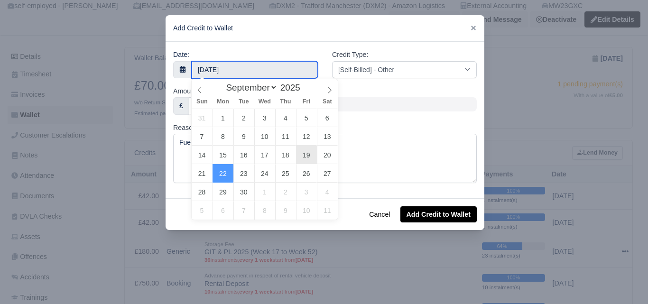
type input "19 September 2025"
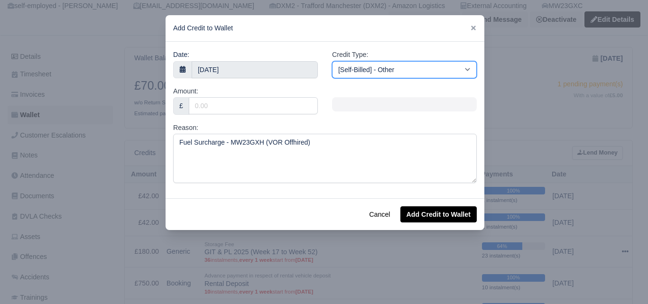
click at [361, 73] on select "[Self-Billed] - Other [Self-Billed] - Negative Invoice [Self-Billed] - Keychain…" at bounding box center [404, 69] width 145 height 17
select select "van_fuel_out"
click at [332, 61] on select "[Self-Billed] - Other [Self-Billed] - Negative Invoice [Self-Billed] - Keychain…" at bounding box center [404, 69] width 145 height 17
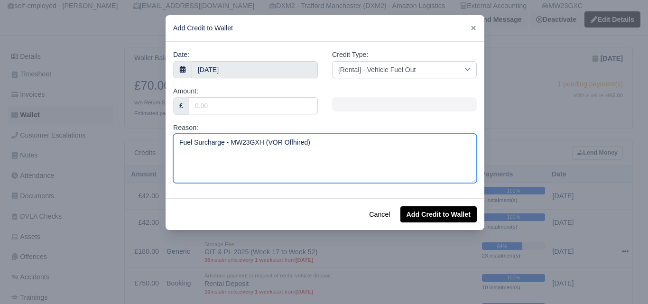
drag, startPoint x: 179, startPoint y: 142, endPoint x: 201, endPoint y: 143, distance: 21.9
click at [201, 143] on textarea "Fuel Surcharge - MW23GXH (VOR Offhired)" at bounding box center [325, 158] width 304 height 49
type textarea "Valet Charge - MW23GXH (VOR Offhired)"
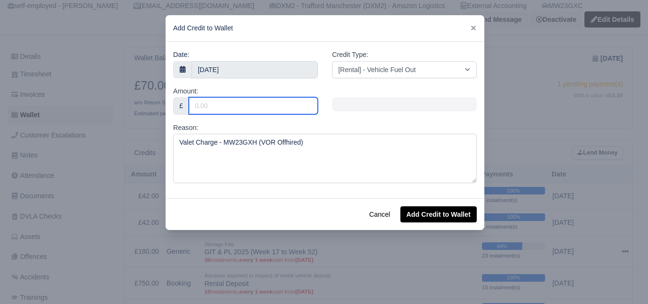
click at [214, 106] on input "Amount:" at bounding box center [253, 105] width 129 height 17
type input "25"
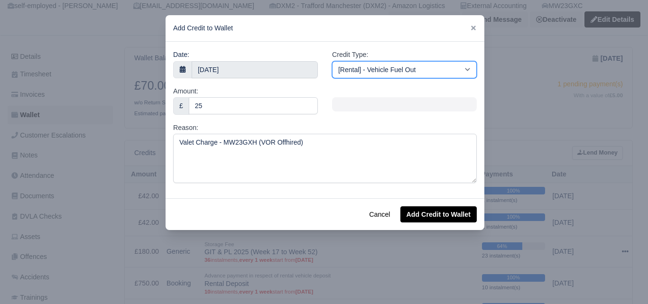
click at [454, 73] on select "[Self-Billed] - Other [Self-Billed] - Negative Invoice [Self-Billed] - Keychain…" at bounding box center [404, 69] width 145 height 17
click at [332, 61] on select "[Self-Billed] - Other [Self-Billed] - Negative Invoice [Self-Billed] - Keychain…" at bounding box center [404, 69] width 145 height 17
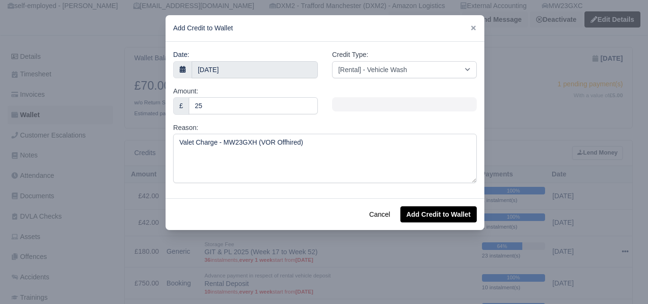
click at [358, 114] on div at bounding box center [404, 104] width 159 height 37
click at [281, 111] on input "25" at bounding box center [253, 105] width 129 height 17
click at [384, 119] on div at bounding box center [404, 104] width 159 height 37
click at [431, 212] on button "Add Credit to Wallet" at bounding box center [439, 214] width 76 height 16
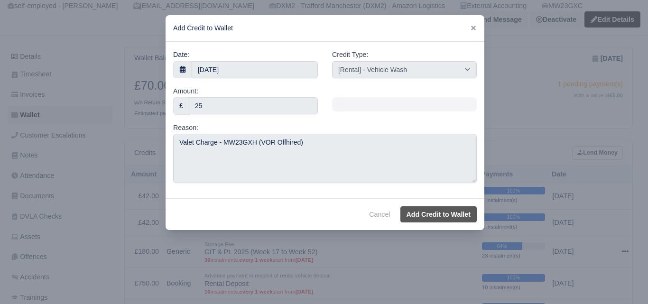
select select "other"
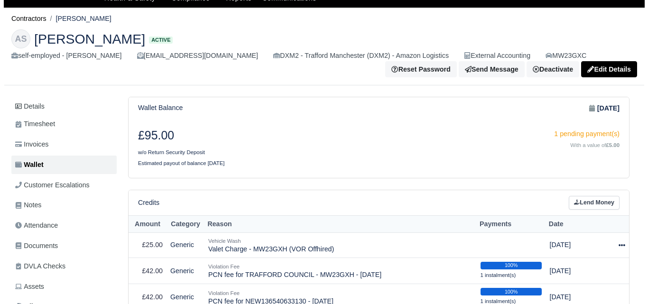
scroll to position [158, 0]
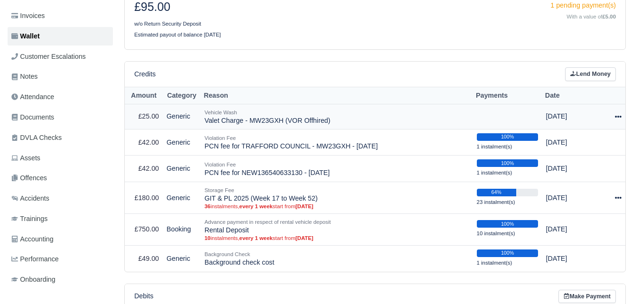
click at [613, 120] on div at bounding box center [615, 116] width 14 height 11
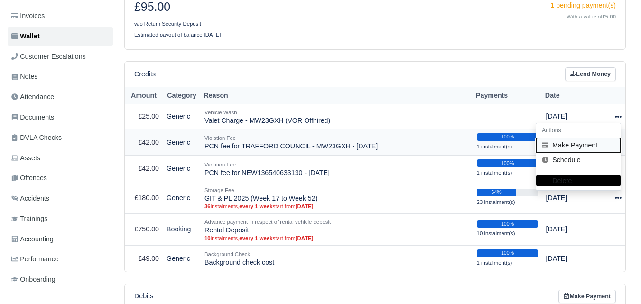
click at [582, 145] on button "Make Payment" at bounding box center [578, 145] width 84 height 15
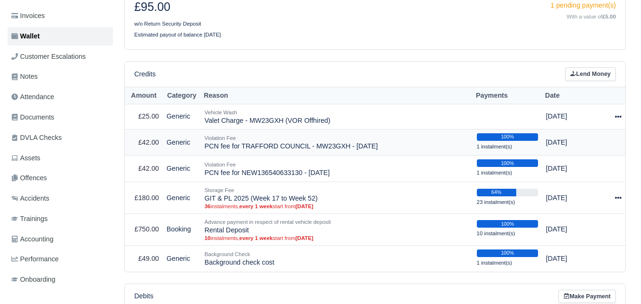
select select "7020"
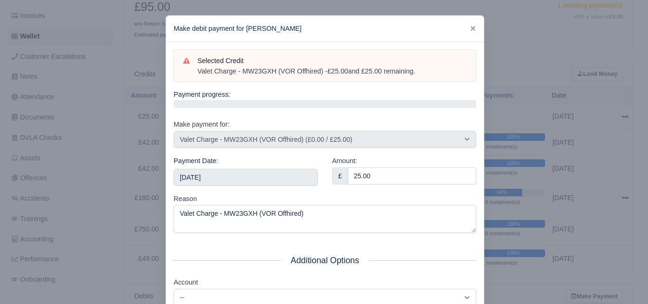
click at [218, 162] on div "Payment Date: [DATE]" at bounding box center [246, 171] width 144 height 30
click at [218, 178] on input "[DATE]" at bounding box center [246, 177] width 144 height 17
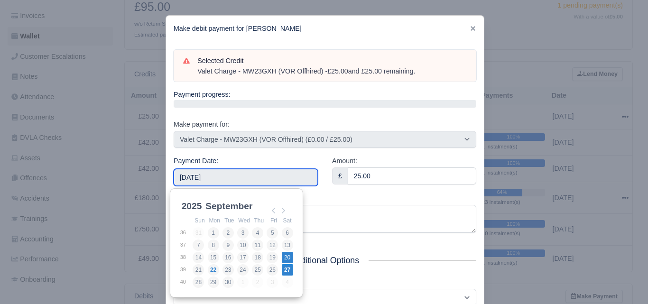
type input "[DATE]"
click at [294, 179] on input "[DATE]" at bounding box center [246, 177] width 144 height 17
click at [337, 196] on div "Reason [GEOGRAPHIC_DATA] - MW23GXH (VOR Offhired)" at bounding box center [325, 214] width 303 height 40
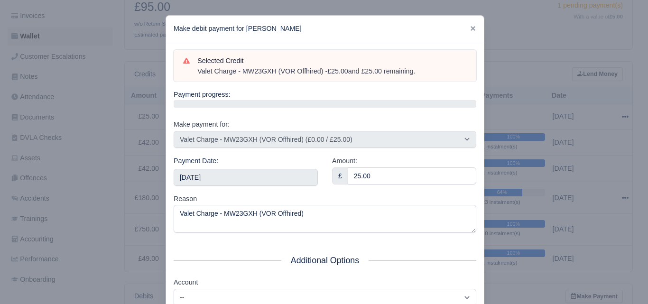
scroll to position [136, 0]
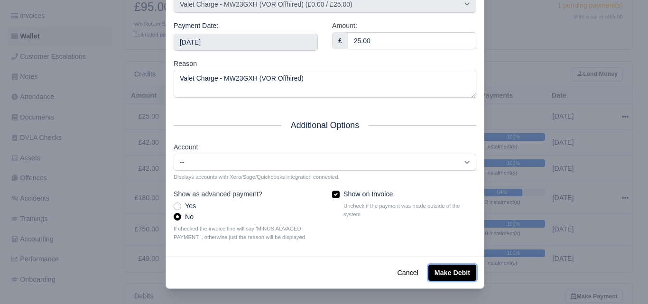
click at [463, 275] on button "Make Debit" at bounding box center [453, 273] width 48 height 16
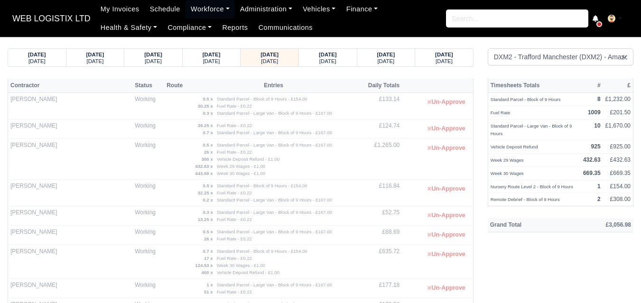
select select "1"
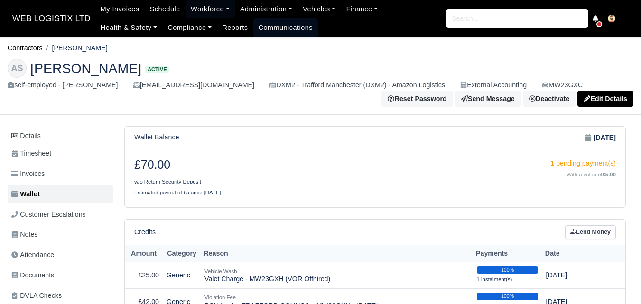
drag, startPoint x: 184, startPoint y: 4, endPoint x: 185, endPoint y: 19, distance: 15.2
click at [186, 4] on link "Workforce" at bounding box center [210, 9] width 49 height 19
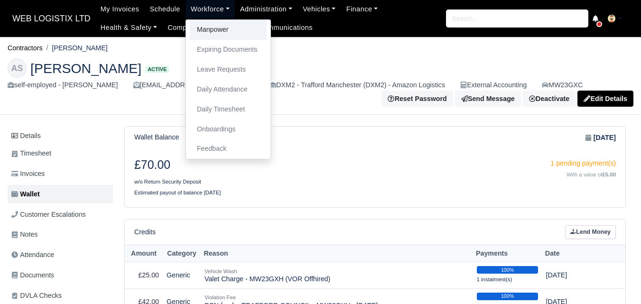
click at [190, 26] on link "Manpower" at bounding box center [228, 30] width 77 height 20
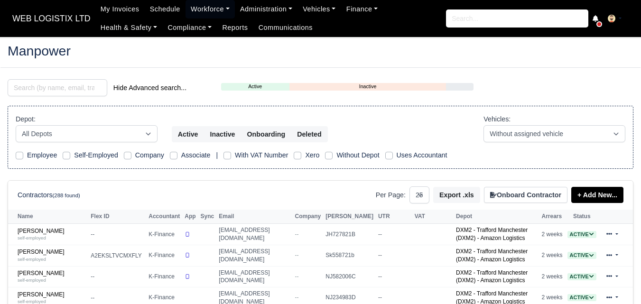
select select "25"
click at [47, 88] on input "search" at bounding box center [58, 87] width 100 height 17
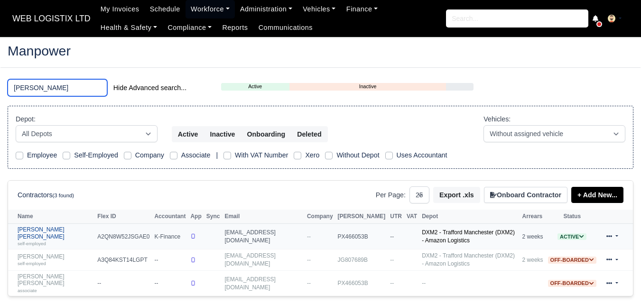
type input "[PERSON_NAME]"
click at [61, 228] on link "[PERSON_NAME] [PERSON_NAME] self-employed" at bounding box center [55, 236] width 75 height 20
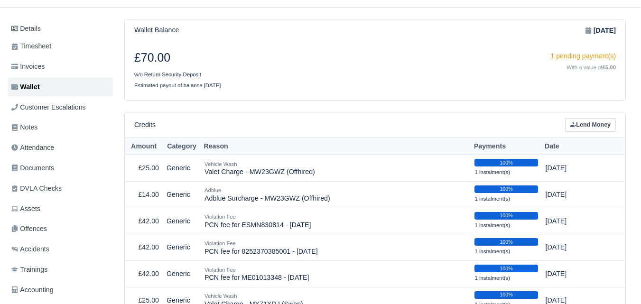
scroll to position [158, 0]
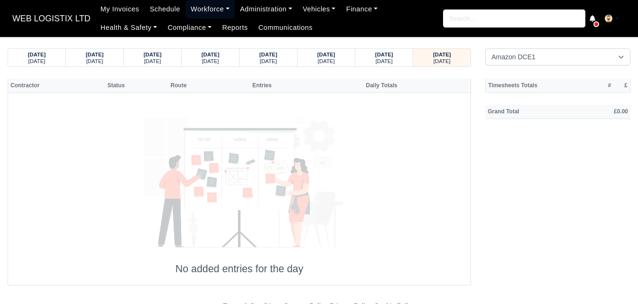
click at [194, 16] on link "Workforce" at bounding box center [210, 9] width 49 height 19
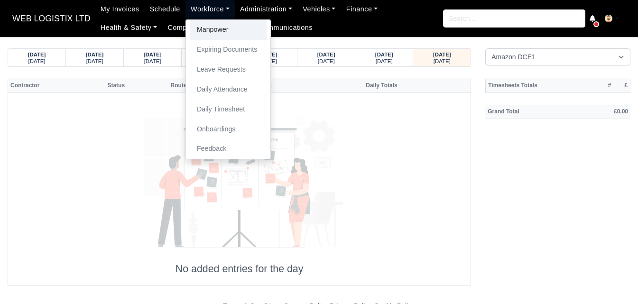
click at [206, 36] on link "Manpower" at bounding box center [228, 30] width 77 height 20
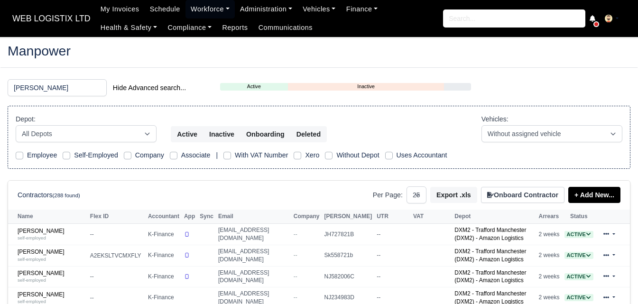
select select "25"
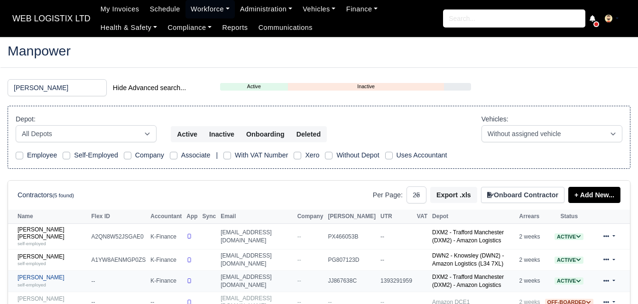
type input "[PERSON_NAME]"
click at [44, 275] on link "[PERSON_NAME] self-employed" at bounding box center [52, 281] width 69 height 14
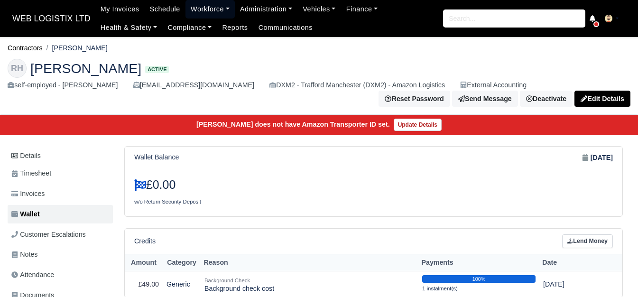
drag, startPoint x: 195, startPoint y: 8, endPoint x: 234, endPoint y: 91, distance: 91.9
click at [195, 8] on link "Workforce" at bounding box center [210, 9] width 49 height 19
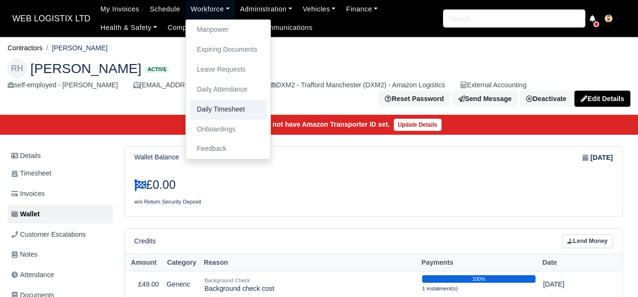
click at [205, 113] on link "Daily Timesheet" at bounding box center [228, 110] width 77 height 20
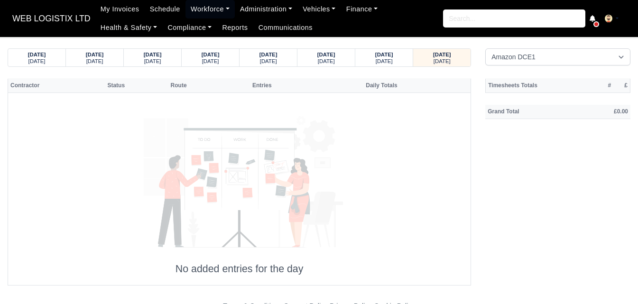
select select "1"
click at [486, 48] on select "Amazon DCE1 DWN2 - [GEOGRAPHIC_DATA] (DWN2) - Amazon Logistics (L34 7XL) DXM2 -…" at bounding box center [558, 56] width 145 height 17
click at [330, 60] on small "[DATE]" at bounding box center [326, 61] width 17 height 6
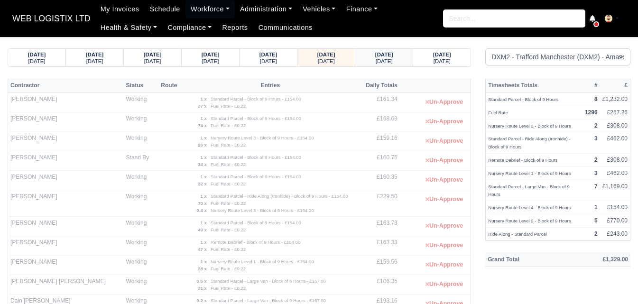
click at [356, 64] on div "21/09/2025 Sunday" at bounding box center [384, 58] width 58 height 18
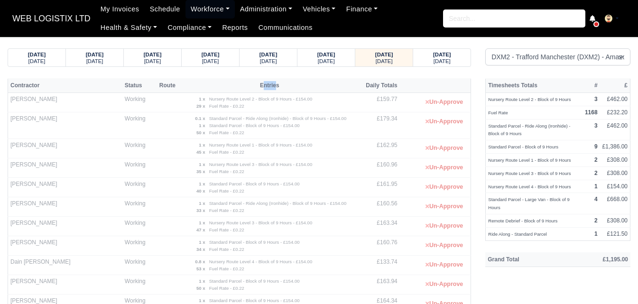
drag, startPoint x: 256, startPoint y: 84, endPoint x: 268, endPoint y: 84, distance: 11.4
click at [268, 84] on th "Entries" at bounding box center [270, 85] width 178 height 14
click at [275, 83] on th "Entries" at bounding box center [270, 85] width 178 height 14
drag, startPoint x: 255, startPoint y: 85, endPoint x: 268, endPoint y: 87, distance: 13.0
click at [268, 87] on th "Entries" at bounding box center [270, 85] width 178 height 14
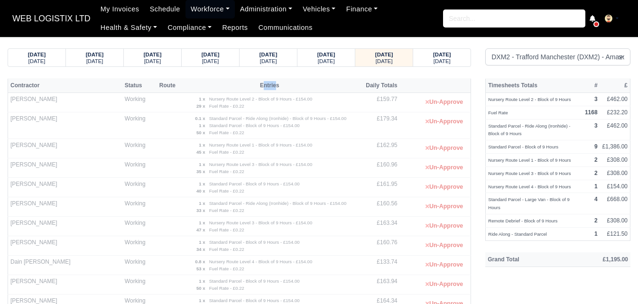
click at [265, 84] on th "Entries" at bounding box center [270, 85] width 178 height 14
drag, startPoint x: 258, startPoint y: 86, endPoint x: 269, endPoint y: 92, distance: 12.1
click at [269, 92] on th "Entries" at bounding box center [270, 85] width 178 height 14
click at [262, 85] on th "Entries" at bounding box center [270, 85] width 178 height 14
drag, startPoint x: 257, startPoint y: 85, endPoint x: 269, endPoint y: 90, distance: 13.0
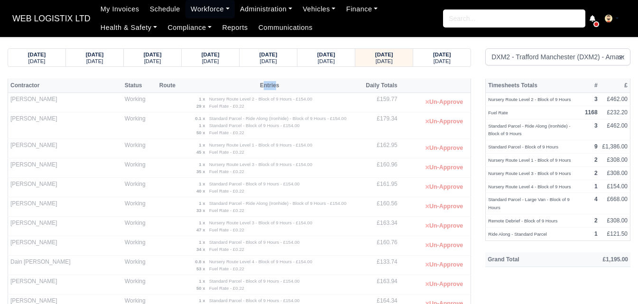
click at [269, 90] on th "Entries" at bounding box center [270, 85] width 178 height 14
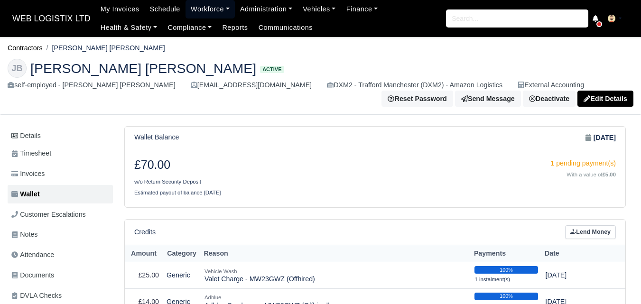
click at [186, 15] on link "Workforce" at bounding box center [210, 9] width 49 height 19
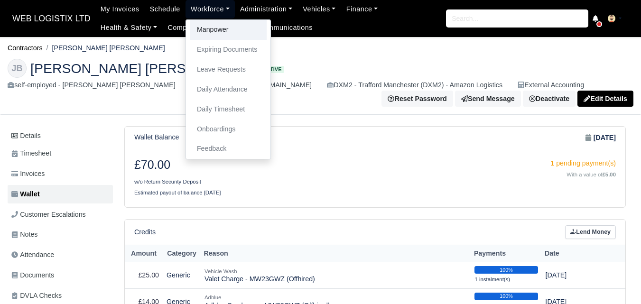
click at [201, 29] on link "Manpower" at bounding box center [228, 30] width 77 height 20
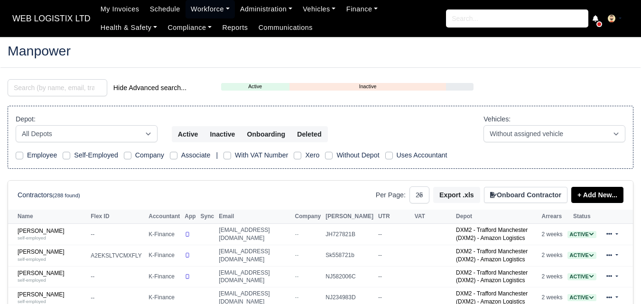
select select "25"
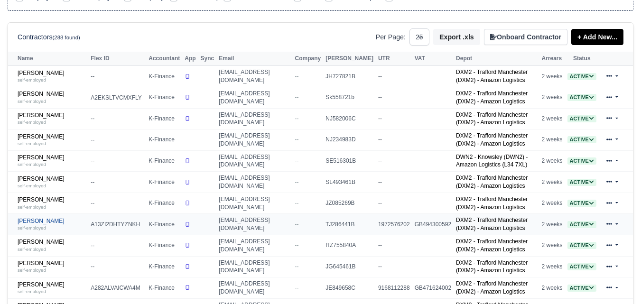
click at [51, 224] on link "[PERSON_NAME] self-employed" at bounding box center [52, 225] width 68 height 14
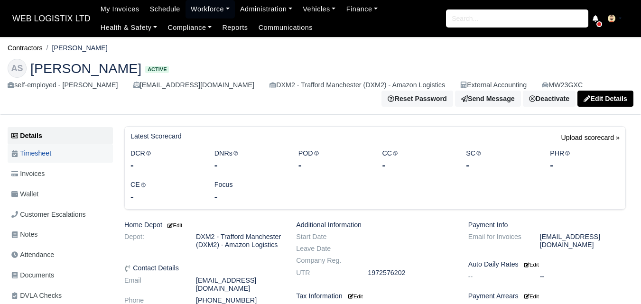
click at [57, 147] on link "Timesheet" at bounding box center [60, 153] width 105 height 19
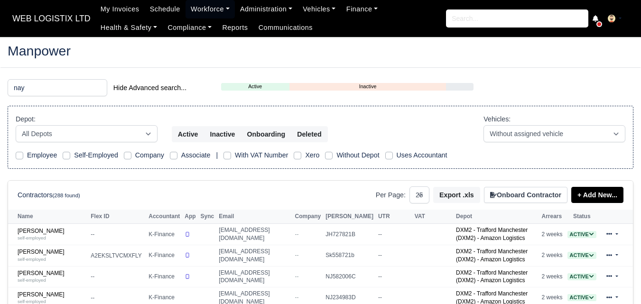
select select "25"
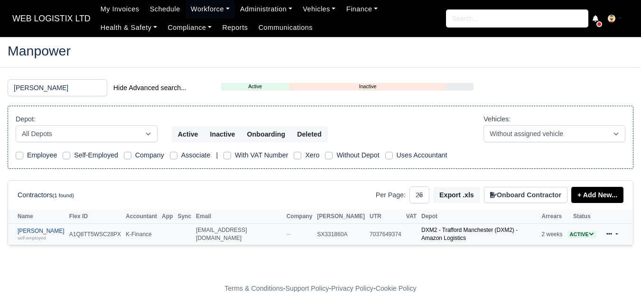
type input "[PERSON_NAME]"
click at [32, 234] on link "[PERSON_NAME] self-employed" at bounding box center [41, 235] width 47 height 14
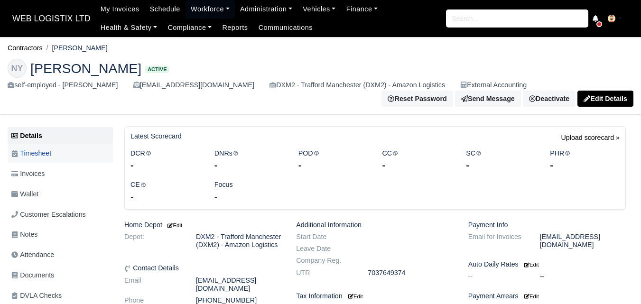
click at [54, 158] on link "Timesheet" at bounding box center [60, 153] width 105 height 19
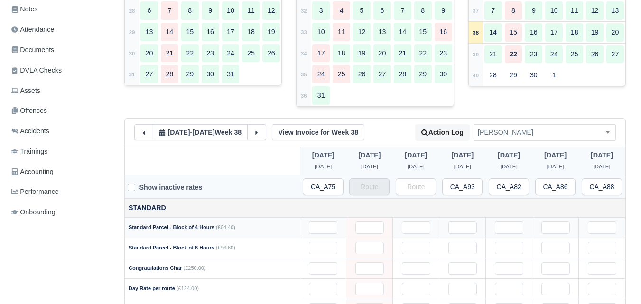
type input "38"
type input "49"
type input "33"
type input "37"
type input "70"
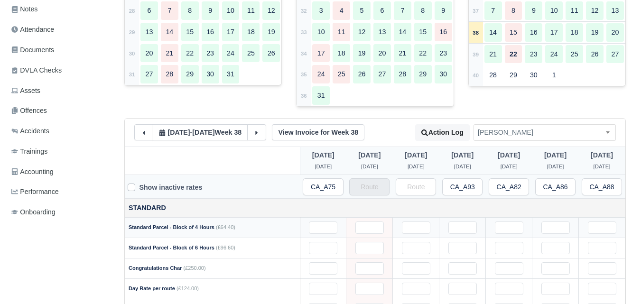
type input "0.18"
type input "0.4"
type input "1"
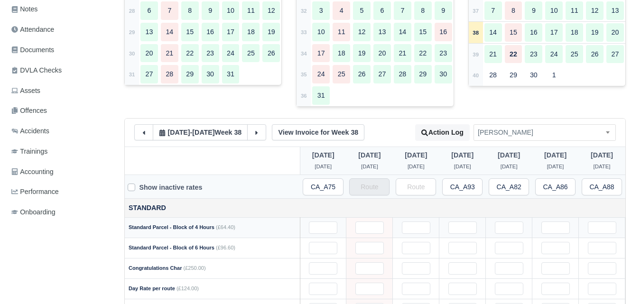
type input "1"
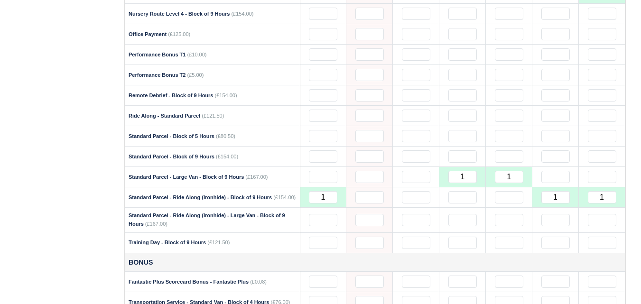
scroll to position [870, 0]
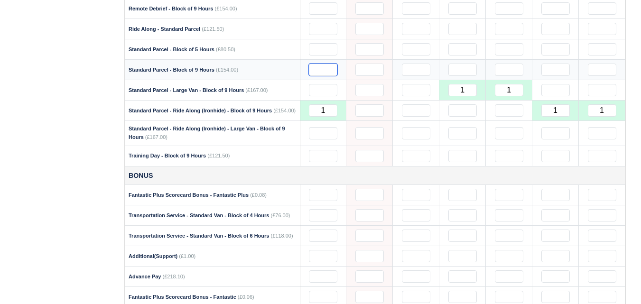
click at [322, 75] on input "text" at bounding box center [323, 70] width 28 height 12
drag, startPoint x: 329, startPoint y: 109, endPoint x: 319, endPoint y: 112, distance: 10.4
click at [319, 112] on input "1" at bounding box center [323, 110] width 28 height 12
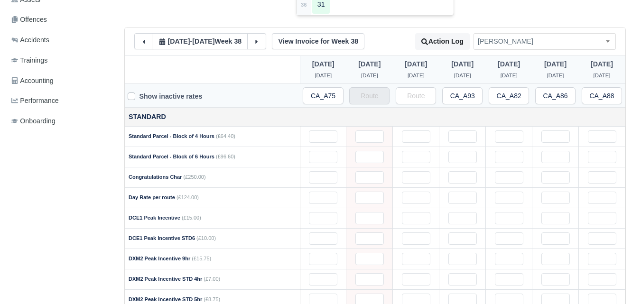
scroll to position [0, 0]
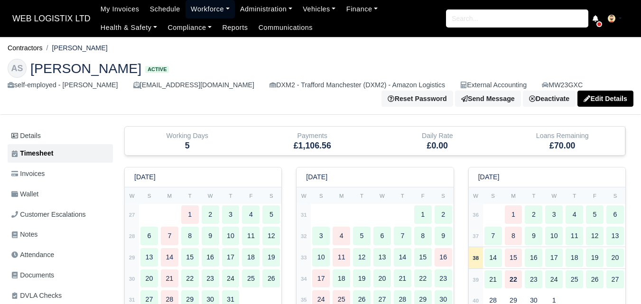
click at [193, 9] on link "Workforce" at bounding box center [210, 9] width 49 height 19
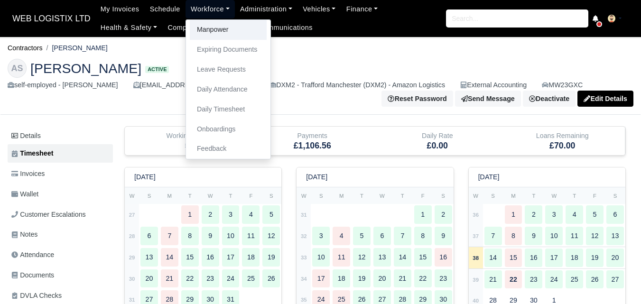
click at [204, 33] on link "Manpower" at bounding box center [228, 30] width 77 height 20
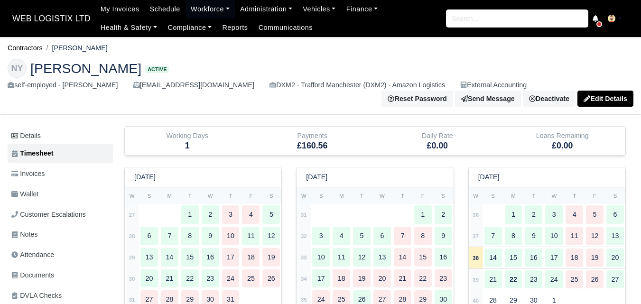
scroll to position [317, 0]
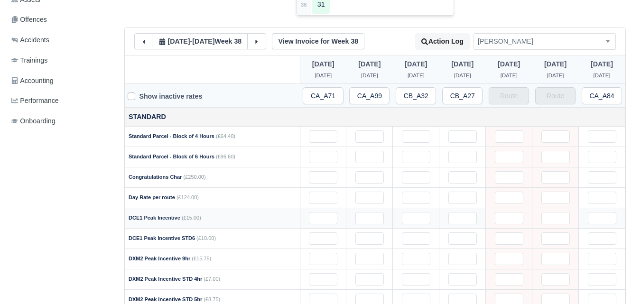
type input "50"
type input "59"
type input "40"
type input "50"
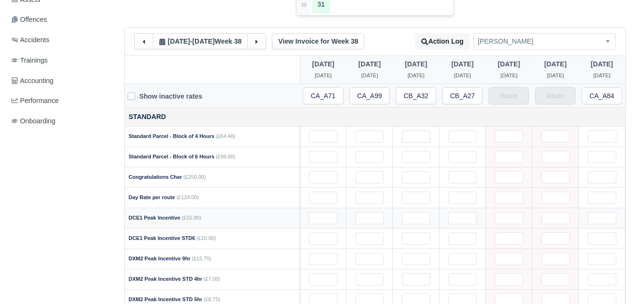
type input "1"
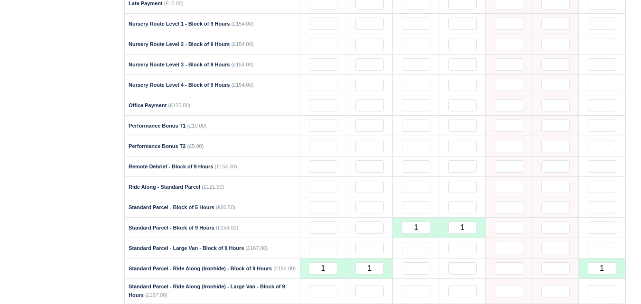
scroll to position [791, 0]
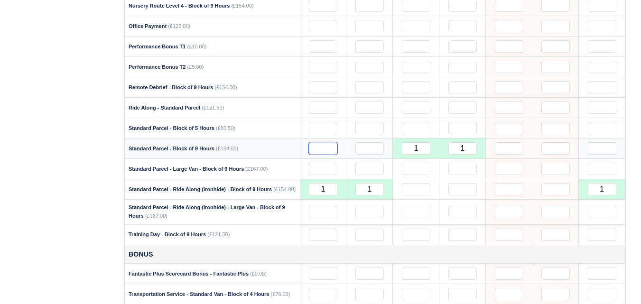
click at [318, 153] on input "text" at bounding box center [323, 148] width 28 height 12
click at [328, 192] on input "1" at bounding box center [323, 189] width 28 height 12
click at [98, 180] on div "Details Timesheet Invoices Wallet Customer Escalations Notes Attendance Documen…" at bounding box center [62, 84] width 109 height 1499
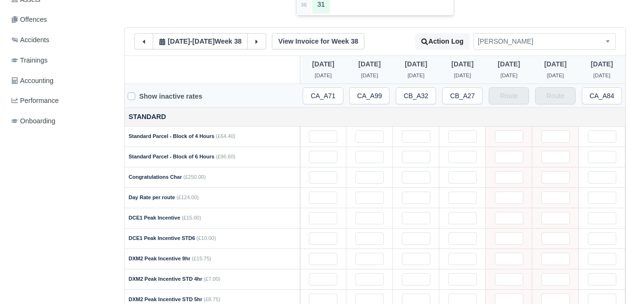
scroll to position [0, 0]
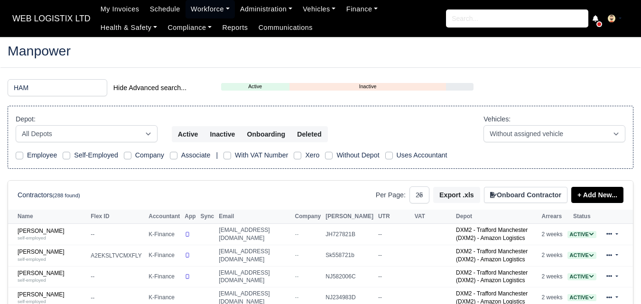
select select "25"
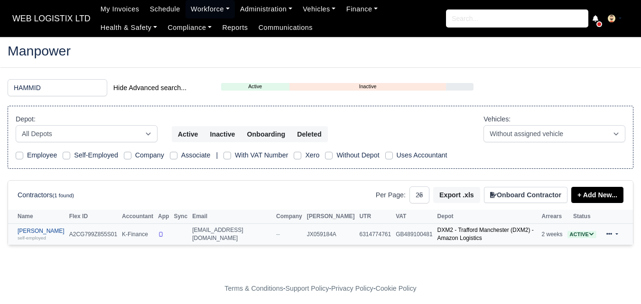
type input "HAMMID"
click at [46, 240] on small "self-employed" at bounding box center [32, 237] width 28 height 5
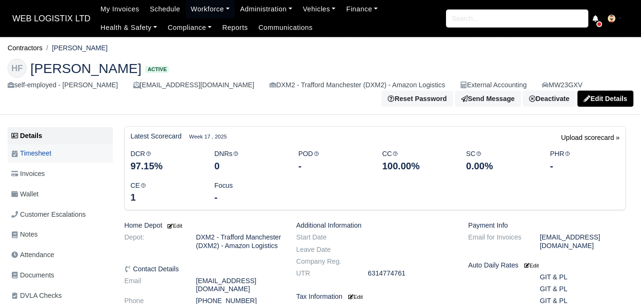
click at [65, 158] on link "Timesheet" at bounding box center [60, 153] width 105 height 19
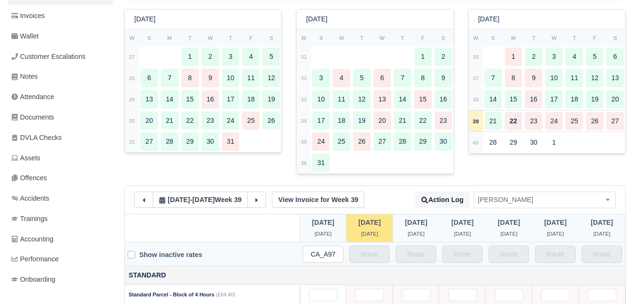
scroll to position [237, 0]
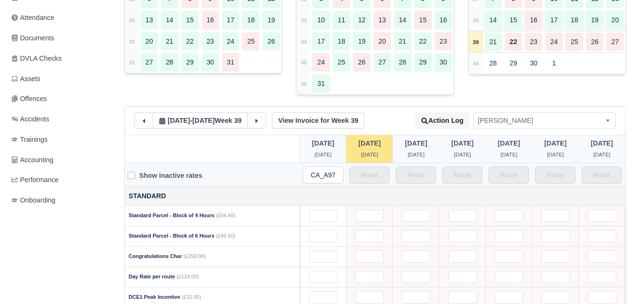
click at [474, 26] on td "38" at bounding box center [476, 19] width 14 height 21
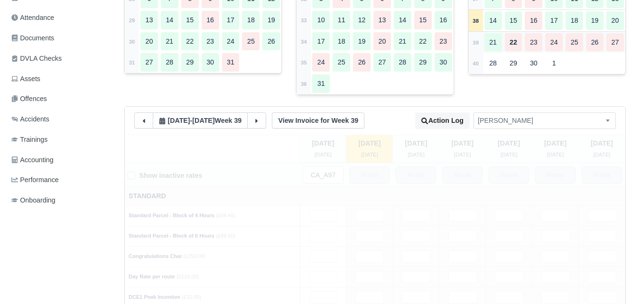
click at [474, 41] on strong "39" at bounding box center [476, 43] width 6 height 6
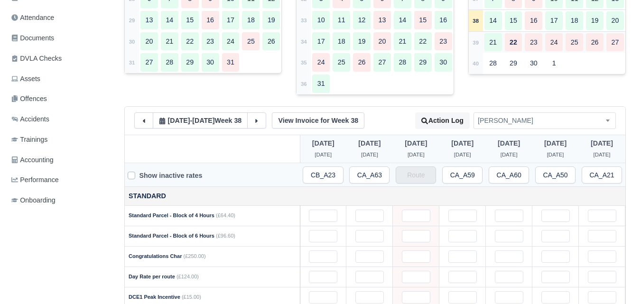
type input "55"
type input "11"
type input "16"
type input "21"
type input "11"
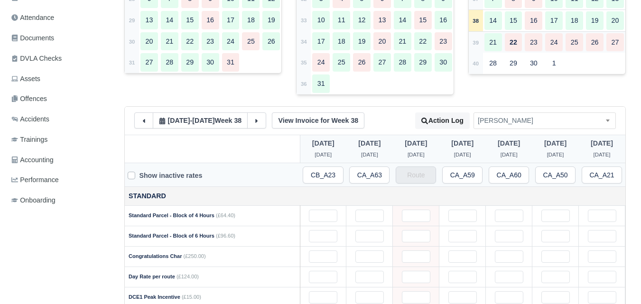
type input "29"
type input "1"
type input "0.5"
type input "1"
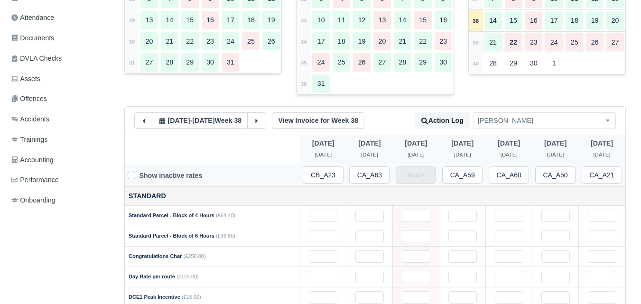
type input "0.5"
type input "1"
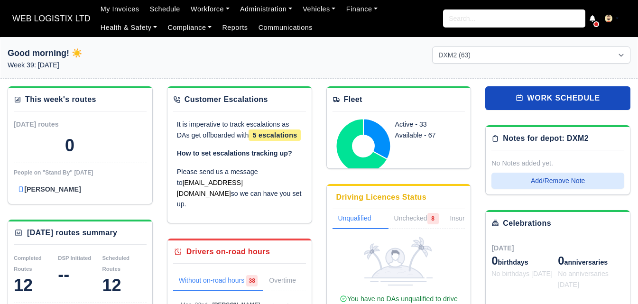
select select "1"
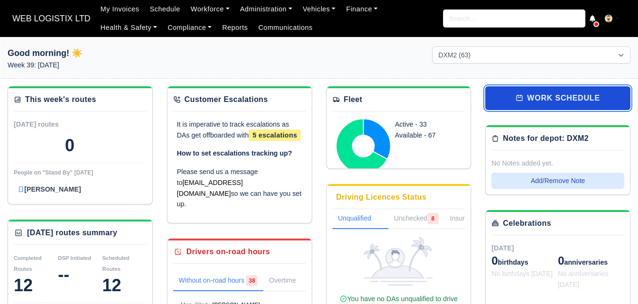
click at [556, 97] on link "work schedule" at bounding box center [558, 98] width 145 height 24
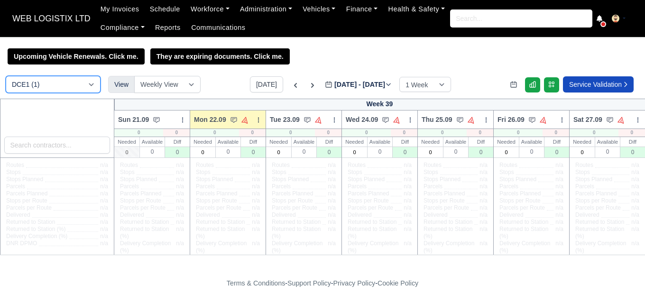
click at [74, 82] on select "DCE1 (1) DWN2 (43) DXM2 (63)" at bounding box center [53, 84] width 95 height 17
select select "1"
click at [6, 77] on select "DCE1 (1) DWN2 (43) DXM2 (63)" at bounding box center [53, 84] width 95 height 17
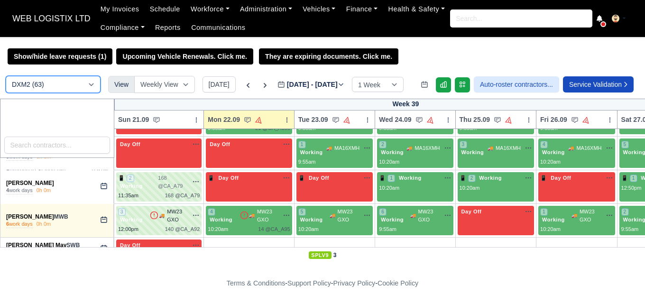
scroll to position [712, 0]
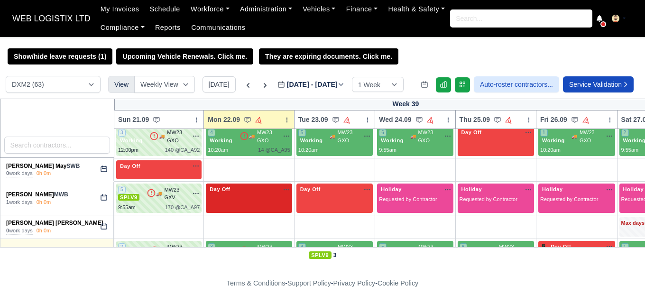
click at [287, 186] on icon "button" at bounding box center [287, 190] width 8 height 8
click at [258, 199] on link "Available" at bounding box center [253, 205] width 76 height 17
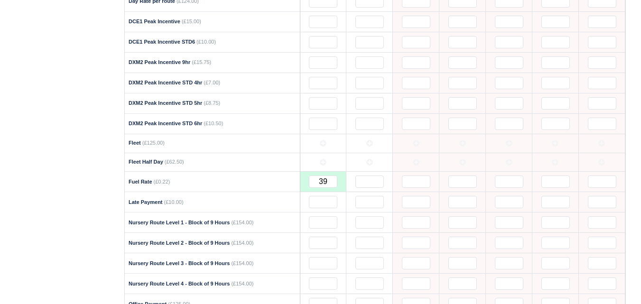
scroll to position [495, 0]
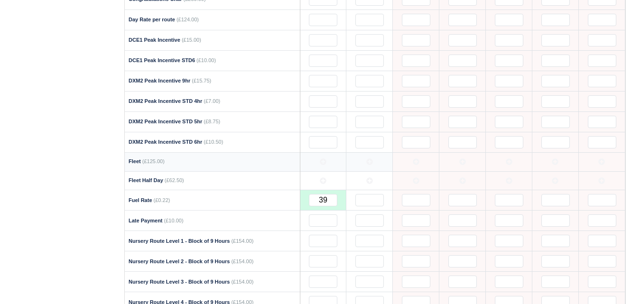
click at [371, 162] on icon at bounding box center [369, 162] width 7 height 7
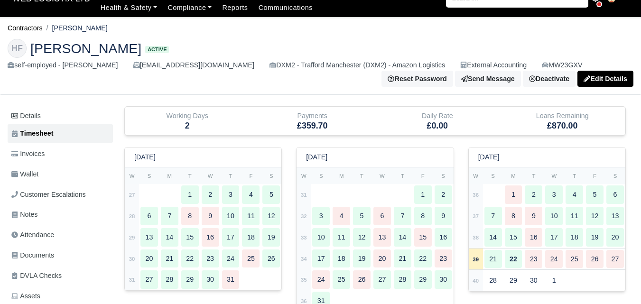
scroll to position [0, 0]
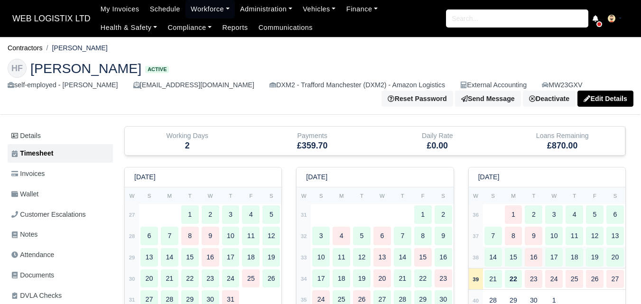
click at [477, 265] on td "38" at bounding box center [476, 257] width 14 height 21
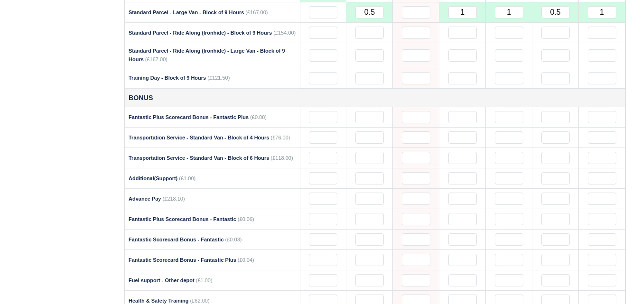
scroll to position [949, 0]
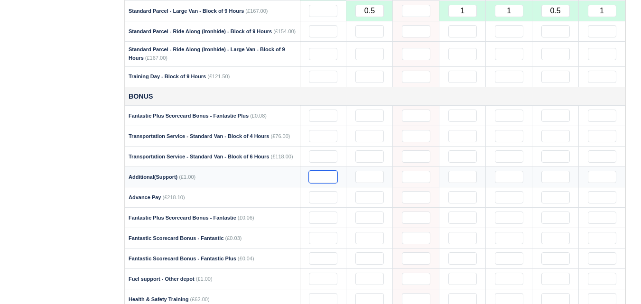
click at [330, 177] on input "text" at bounding box center [323, 177] width 28 height 12
click at [359, 180] on input "text" at bounding box center [369, 177] width 28 height 12
click at [559, 177] on input "text" at bounding box center [556, 177] width 28 height 12
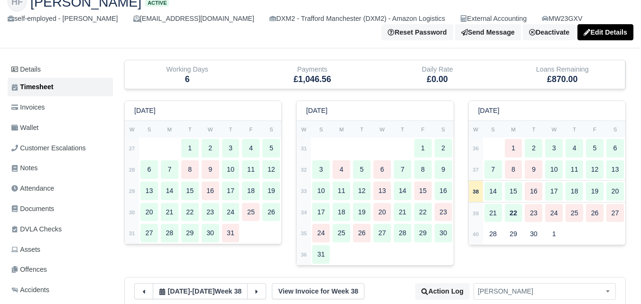
scroll to position [0, 0]
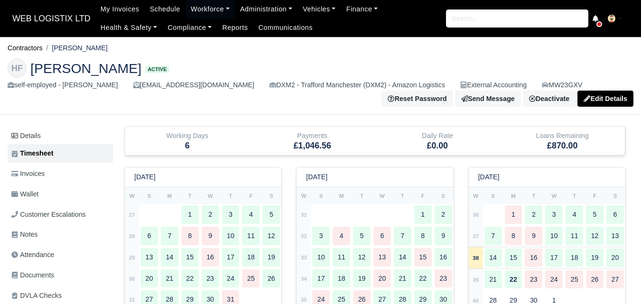
click at [303, 99] on div "Reset Password Send Message Deactivate Available Options Take off schedule Off-…" at bounding box center [321, 99] width 626 height 16
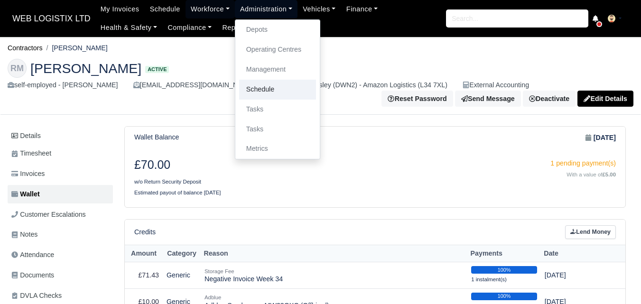
click at [252, 80] on link "Schedule" at bounding box center [277, 90] width 77 height 20
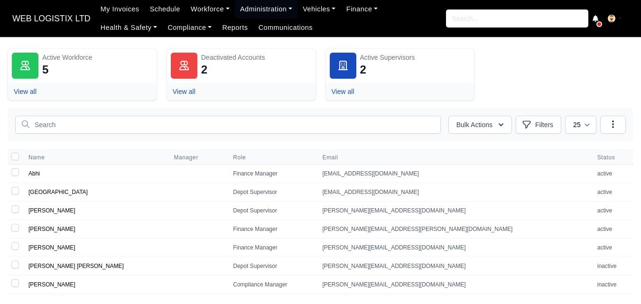
drag, startPoint x: 42, startPoint y: 206, endPoint x: 129, endPoint y: 91, distance: 144.1
click at [129, 91] on div "View all" at bounding box center [82, 91] width 137 height 9
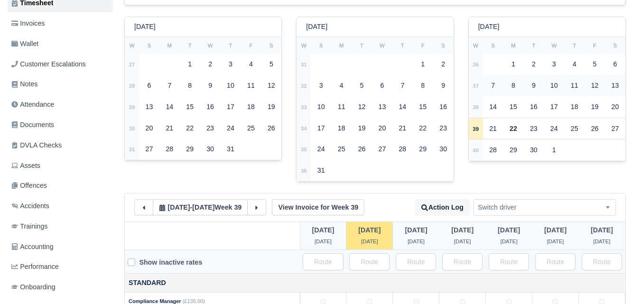
scroll to position [158, 0]
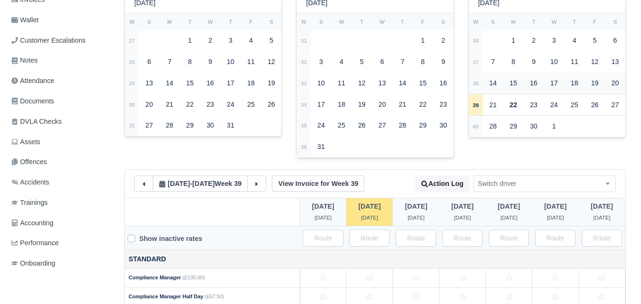
click at [478, 84] on strong "38" at bounding box center [476, 84] width 6 height 6
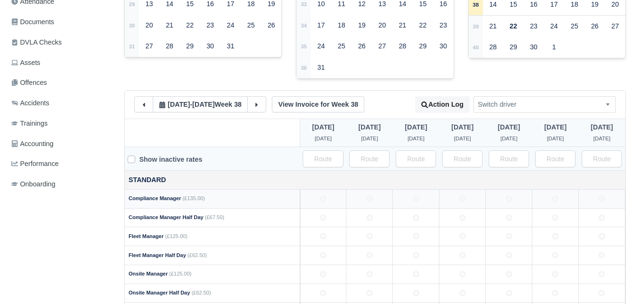
scroll to position [317, 0]
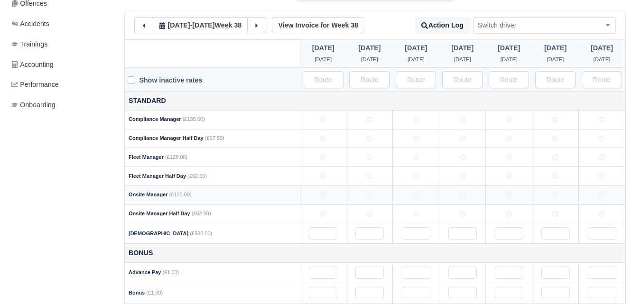
click at [328, 198] on td at bounding box center [323, 195] width 47 height 19
click at [529, 196] on td at bounding box center [509, 195] width 47 height 19
click at [413, 196] on icon at bounding box center [416, 195] width 7 height 7
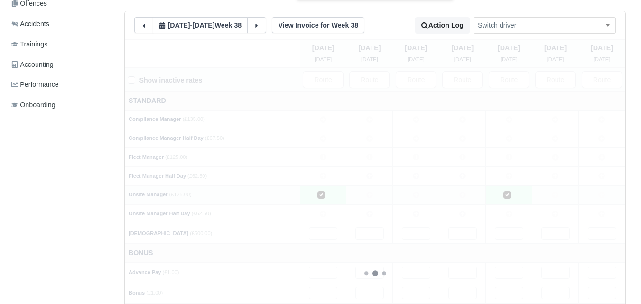
click at [363, 193] on td at bounding box center [369, 195] width 47 height 19
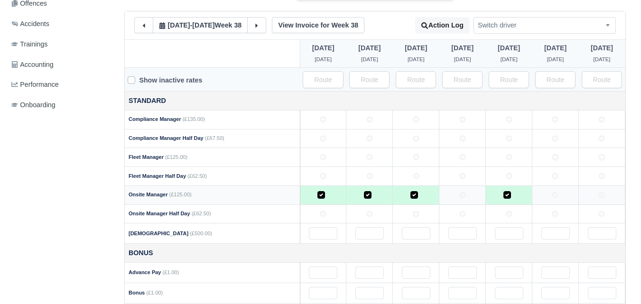
click at [466, 199] on td at bounding box center [462, 195] width 47 height 19
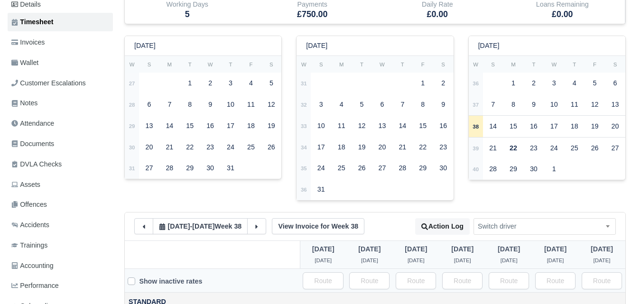
scroll to position [0, 0]
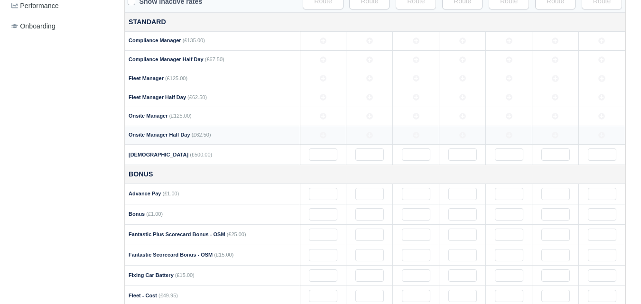
scroll to position [317, 0]
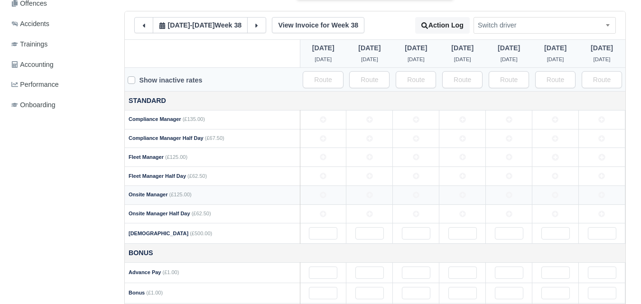
click at [416, 195] on icon at bounding box center [416, 195] width 7 height 7
click at [601, 191] on td at bounding box center [602, 195] width 47 height 19
click at [508, 198] on icon at bounding box center [509, 195] width 7 height 7
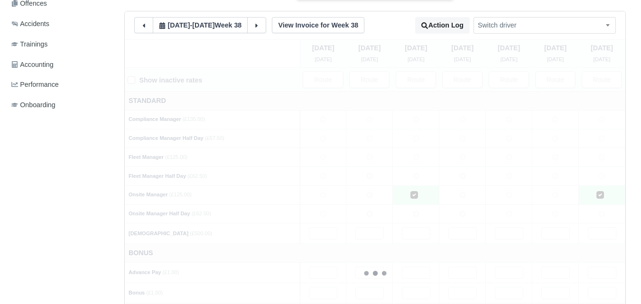
click at [454, 198] on div at bounding box center [375, 273] width 501 height 468
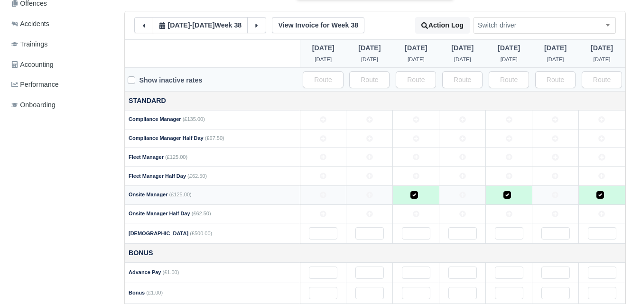
click at [561, 196] on td at bounding box center [556, 195] width 47 height 19
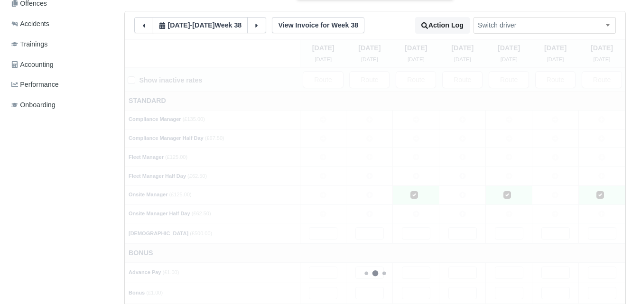
click at [465, 196] on icon at bounding box center [462, 195] width 7 height 7
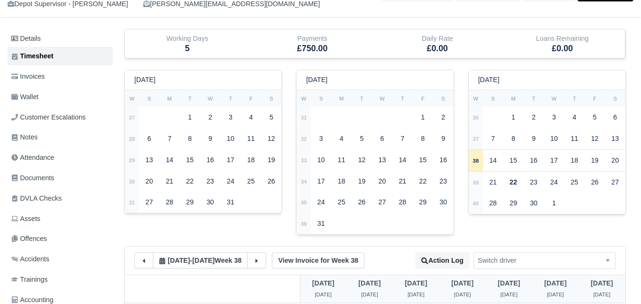
scroll to position [0, 0]
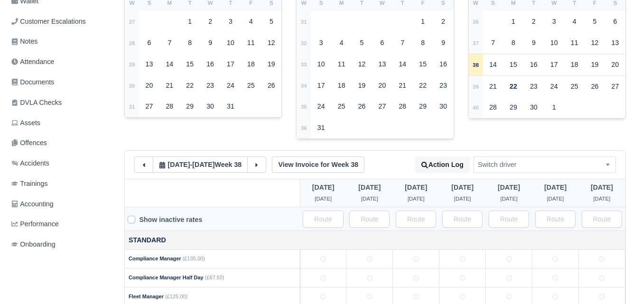
scroll to position [317, 0]
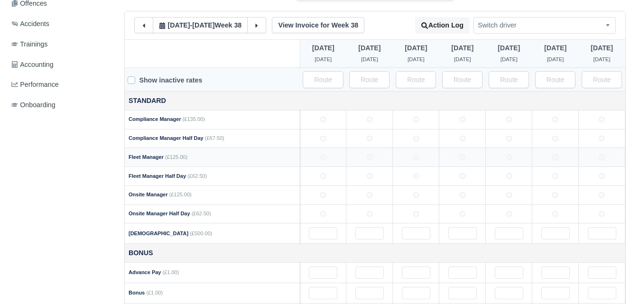
click at [358, 162] on td at bounding box center [369, 157] width 47 height 19
click at [553, 162] on td at bounding box center [556, 157] width 47 height 19
click at [454, 166] on td at bounding box center [462, 157] width 47 height 19
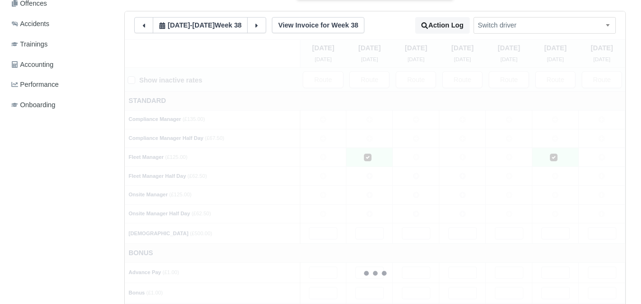
click at [429, 164] on div "[DATE] [DATE] [DATE]" at bounding box center [375, 273] width 501 height 468
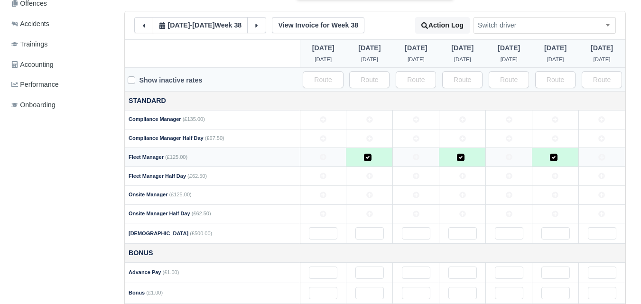
click at [507, 164] on td at bounding box center [509, 157] width 47 height 19
click at [405, 165] on td at bounding box center [416, 157] width 47 height 19
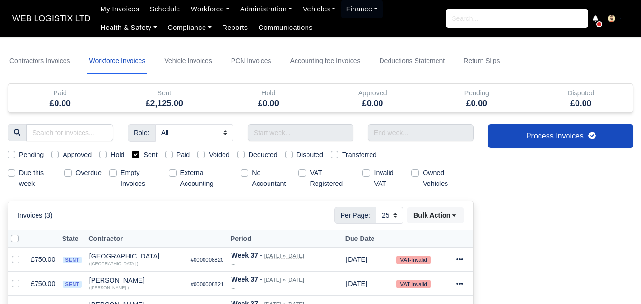
select select "25"
click at [296, 136] on input "text" at bounding box center [301, 132] width 106 height 17
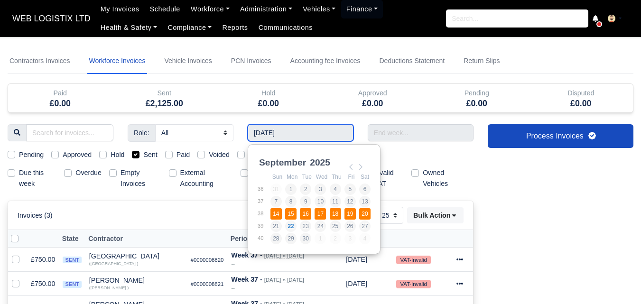
type input "[DATE] - [DATE]"
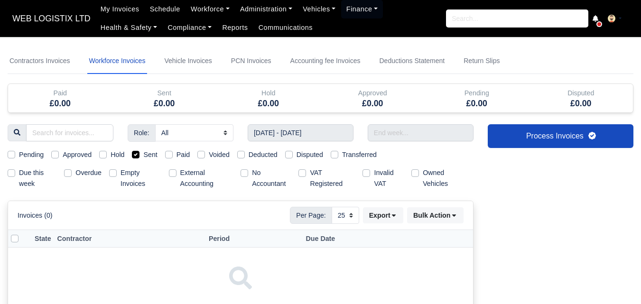
click at [141, 153] on div "Sent" at bounding box center [144, 155] width 25 height 11
click at [137, 150] on div "Sent" at bounding box center [144, 155] width 25 height 11
click at [143, 156] on label "Sent" at bounding box center [150, 155] width 14 height 11
click at [135, 156] on input "Sent" at bounding box center [136, 154] width 8 height 8
checkbox input "false"
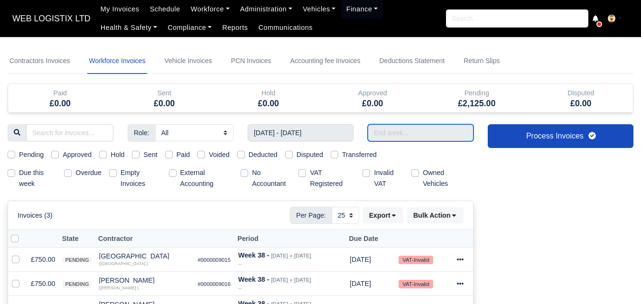
click at [380, 136] on input "text" at bounding box center [421, 132] width 106 height 17
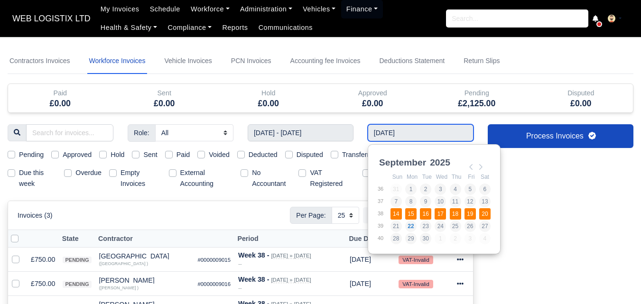
type input "[DATE] - [DATE]"
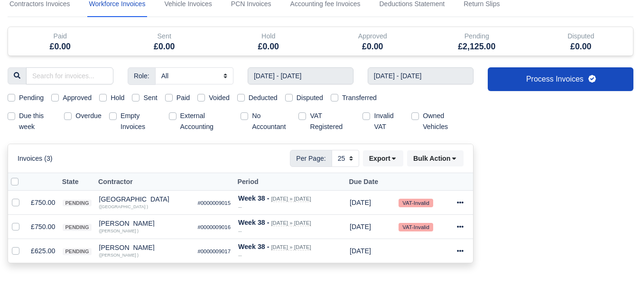
scroll to position [79, 0]
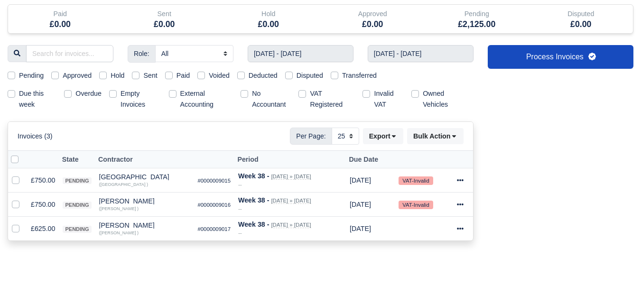
click at [22, 154] on label at bounding box center [22, 154] width 0 height 0
click at [11, 161] on input "checkbox" at bounding box center [15, 158] width 8 height 8
checkbox input "true"
click at [421, 136] on button "Bulk Action" at bounding box center [435, 136] width 56 height 16
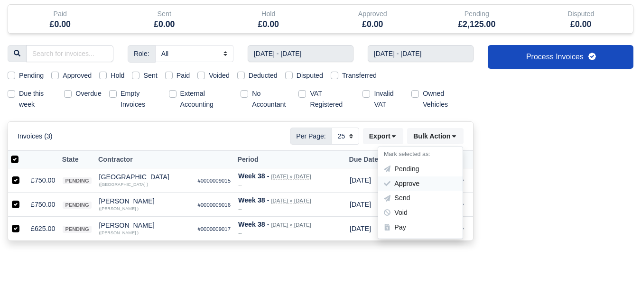
click at [409, 185] on div "Approve" at bounding box center [420, 184] width 84 height 15
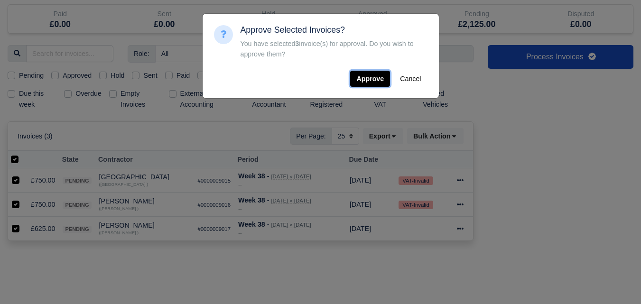
click at [370, 84] on button "Approve" at bounding box center [370, 79] width 40 height 16
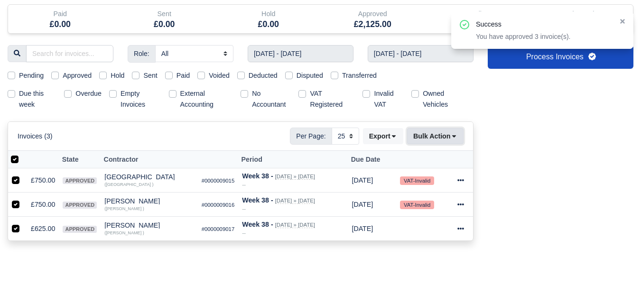
click at [427, 135] on button "Bulk Action" at bounding box center [435, 136] width 56 height 16
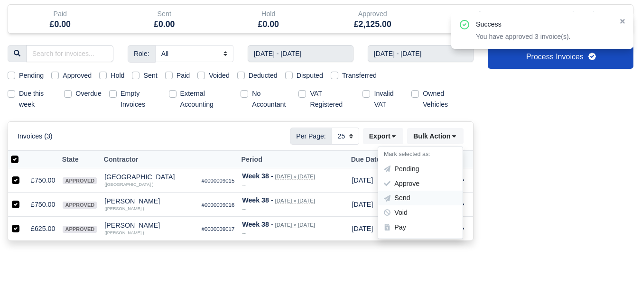
click at [402, 200] on div "Send" at bounding box center [420, 198] width 84 height 15
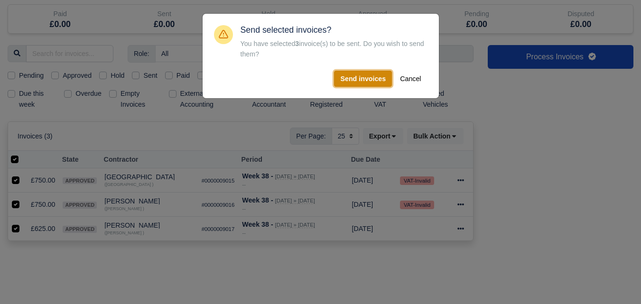
click at [368, 82] on button "Send invoices" at bounding box center [363, 79] width 58 height 16
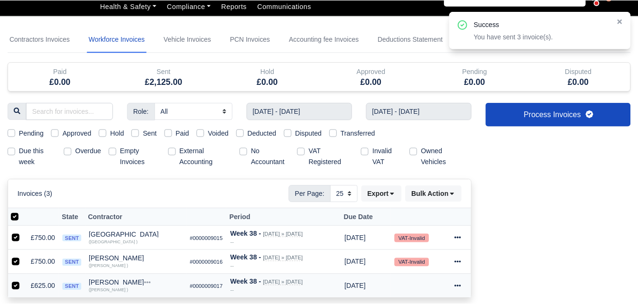
scroll to position [0, 0]
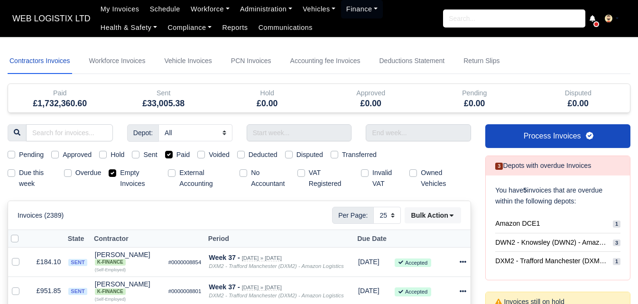
select select "25"
click at [0, 0] on div at bounding box center [0, 0] width 0 height 0
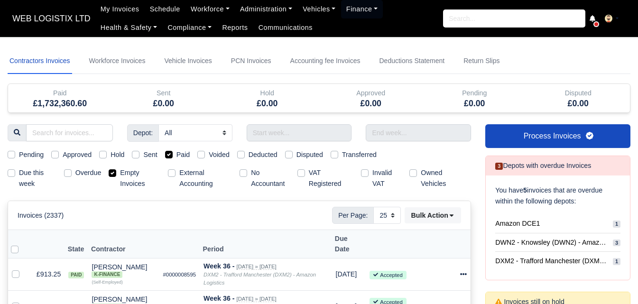
click at [177, 154] on label "Paid" at bounding box center [184, 155] width 14 height 11
click at [169, 154] on input "Paid" at bounding box center [169, 154] width 8 height 8
checkbox input "false"
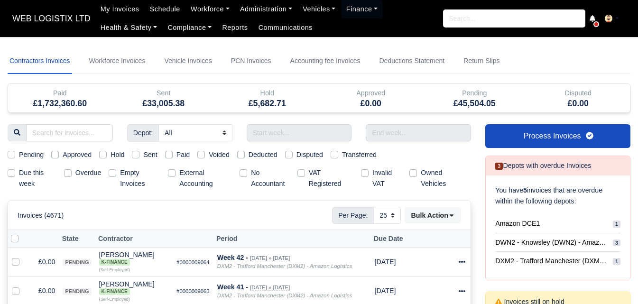
drag, startPoint x: 103, startPoint y: 182, endPoint x: 112, endPoint y: 173, distance: 13.4
click at [0, 0] on div at bounding box center [0, 0] width 0 height 0
click at [331, 138] on input "text" at bounding box center [299, 132] width 105 height 17
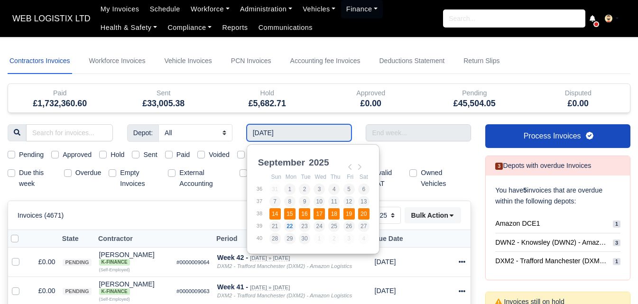
type input "[DATE] - [DATE]"
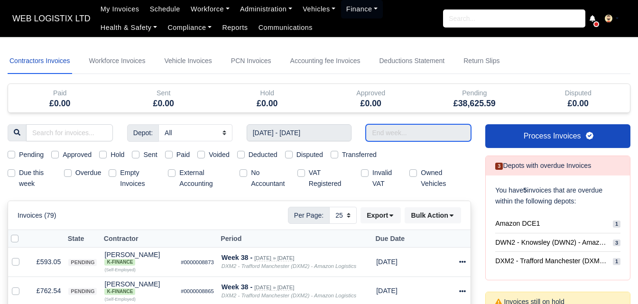
click at [389, 139] on input "text" at bounding box center [418, 132] width 105 height 17
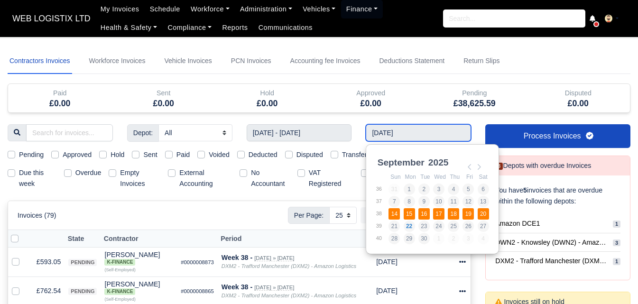
type input "[DATE] - [DATE]"
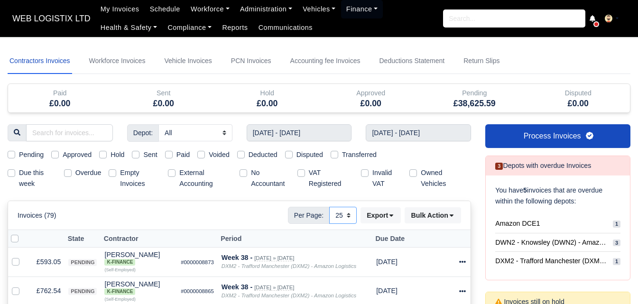
click at [344, 219] on select "10 25 50" at bounding box center [343, 215] width 28 height 17
select select "50"
click at [329, 207] on select "10 25 50" at bounding box center [343, 215] width 28 height 17
click at [111, 156] on label "Hold" at bounding box center [118, 155] width 14 height 11
click at [103, 156] on input "Hold" at bounding box center [103, 154] width 8 height 8
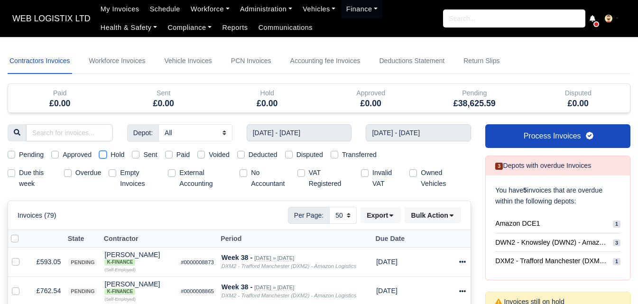
checkbox input "true"
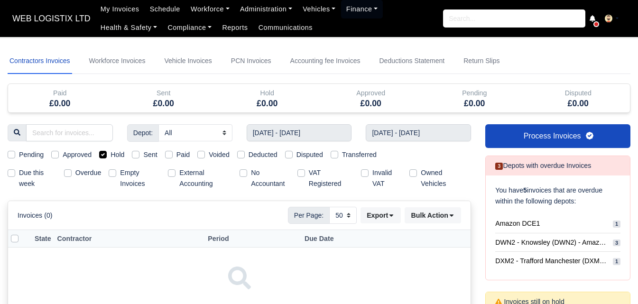
click at [111, 156] on label "Hold" at bounding box center [118, 155] width 14 height 11
click at [103, 156] on input "Hold" at bounding box center [103, 154] width 8 height 8
checkbox input "false"
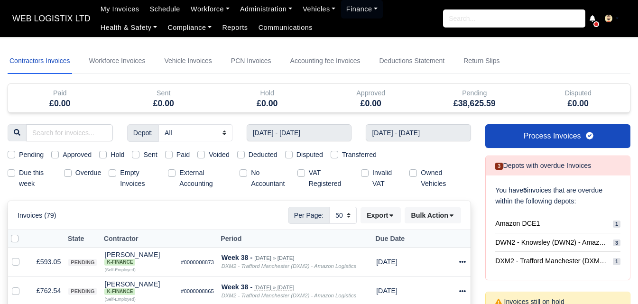
click at [120, 169] on label "Empty Invoices" at bounding box center [140, 179] width 40 height 22
click at [113, 169] on input "Empty Invoices" at bounding box center [113, 172] width 8 height 8
checkbox input "true"
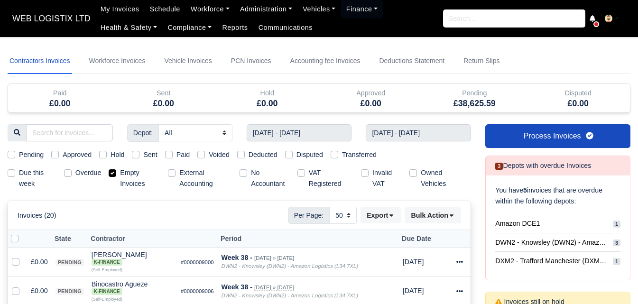
click at [114, 178] on div "Empty Invoices" at bounding box center [135, 179] width 52 height 22
click at [120, 175] on label "Empty Invoices" at bounding box center [140, 179] width 40 height 22
click at [112, 175] on input "Empty Invoices" at bounding box center [113, 172] width 8 height 8
checkbox input "false"
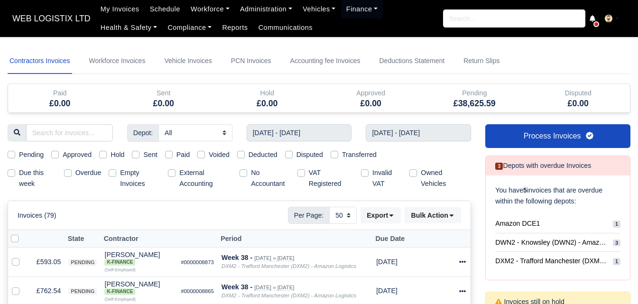
click at [26, 156] on label "Pending" at bounding box center [31, 155] width 25 height 11
click at [15, 156] on input "Pending" at bounding box center [12, 154] width 8 height 8
checkbox input "true"
click at [26, 156] on label "Pending" at bounding box center [31, 155] width 25 height 11
click at [15, 156] on input "Pending" at bounding box center [12, 154] width 8 height 8
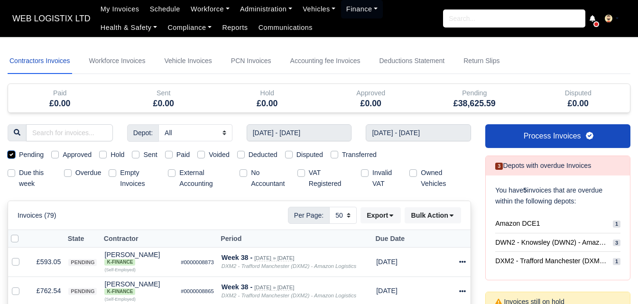
checkbox input "false"
click at [137, 171] on label "Empty Invoices" at bounding box center [140, 179] width 40 height 22
click at [116, 171] on input "Empty Invoices" at bounding box center [113, 172] width 8 height 8
checkbox input "true"
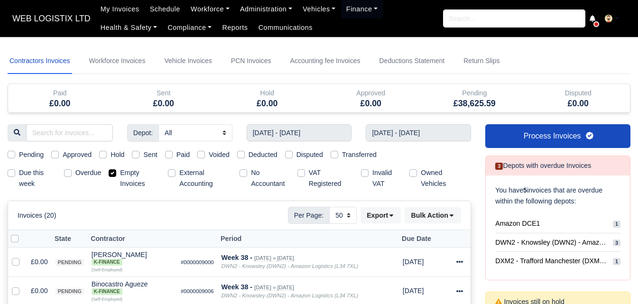
click at [22, 234] on label at bounding box center [22, 234] width 0 height 0
click at [13, 241] on input "checkbox" at bounding box center [15, 238] width 8 height 8
checkbox input "true"
click at [436, 221] on button "Bulk Action" at bounding box center [433, 215] width 56 height 16
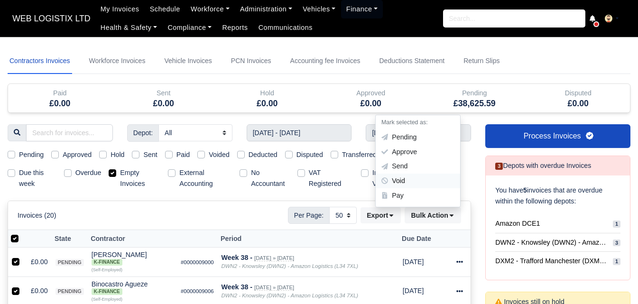
click at [414, 183] on div "Void" at bounding box center [418, 181] width 84 height 15
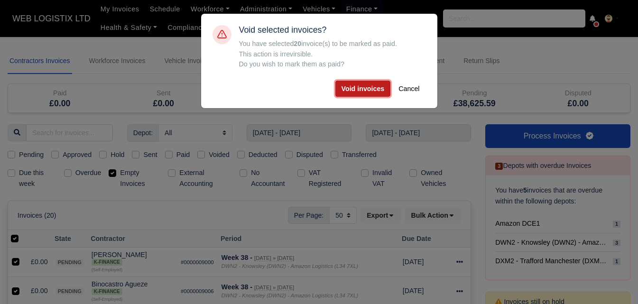
click at [374, 82] on button "Void invoices" at bounding box center [364, 89] width 56 height 16
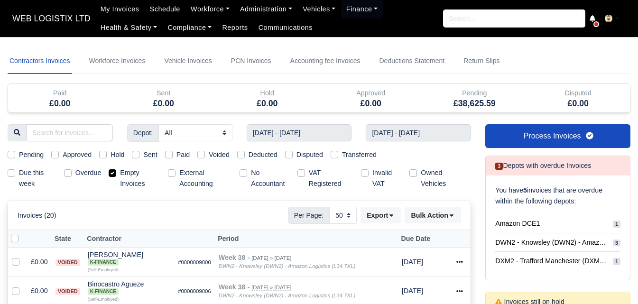
click at [132, 174] on label "Empty Invoices" at bounding box center [140, 179] width 40 height 22
click at [116, 174] on input "Empty Invoices" at bounding box center [113, 172] width 8 height 8
checkbox input "false"
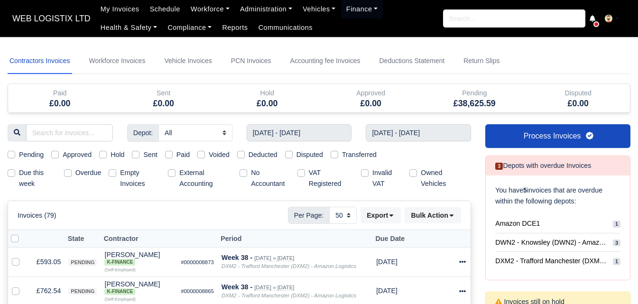
click at [35, 154] on label "Pending" at bounding box center [31, 155] width 25 height 11
click at [15, 154] on input "Pending" at bounding box center [12, 154] width 8 height 8
checkbox input "true"
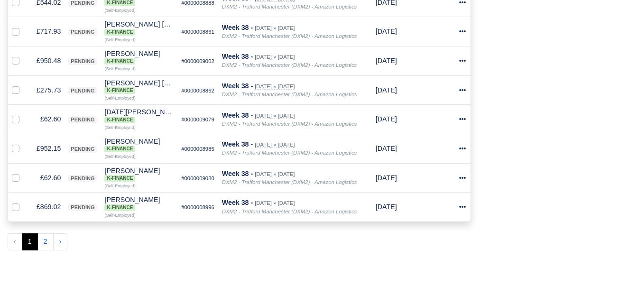
scroll to position [1561, 0]
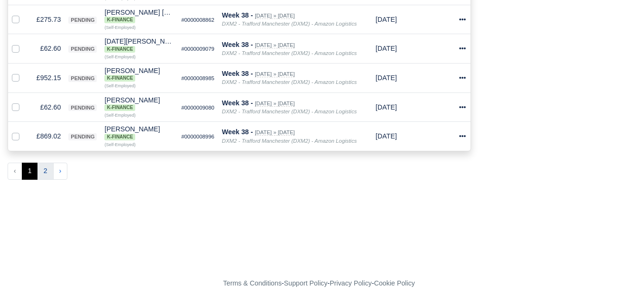
click at [44, 172] on button "2" at bounding box center [45, 171] width 16 height 17
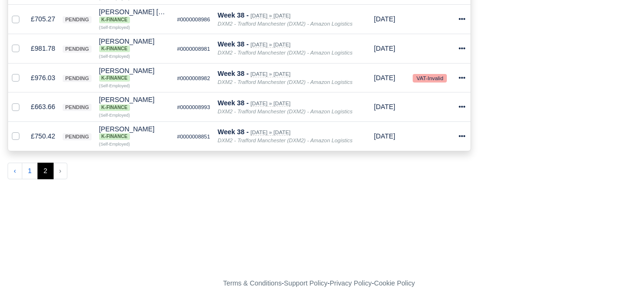
scroll to position [281, 0]
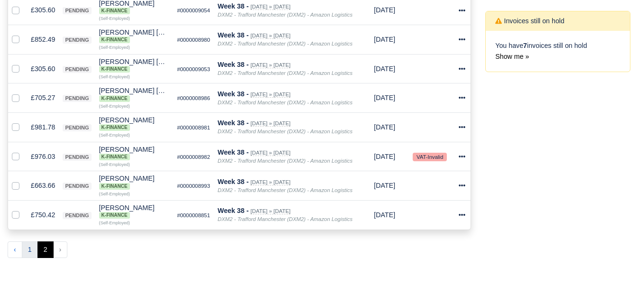
click at [27, 254] on button "1" at bounding box center [30, 250] width 16 height 17
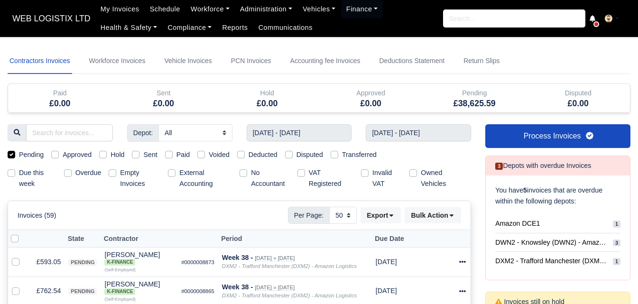
click at [25, 156] on label "Pending" at bounding box center [31, 155] width 25 height 11
click at [15, 156] on input "Pending" at bounding box center [12, 154] width 8 height 8
checkbox input "false"
click at [149, 156] on label "Sent" at bounding box center [150, 155] width 14 height 11
click at [140, 156] on input "Sent" at bounding box center [136, 154] width 8 height 8
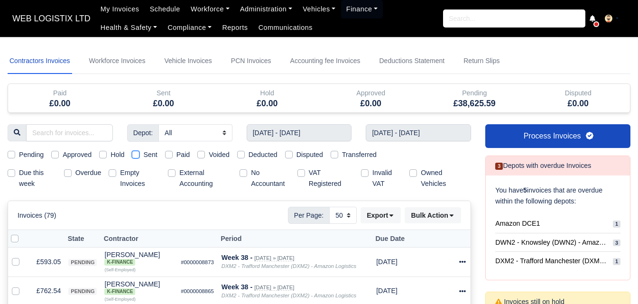
checkbox input "true"
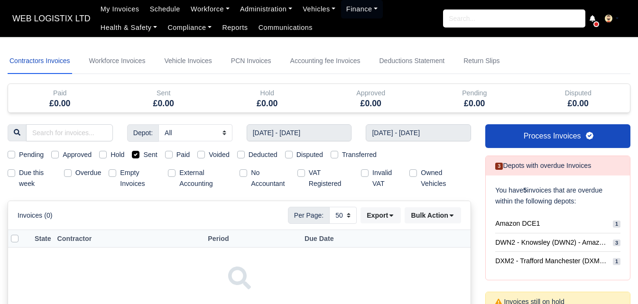
click at [158, 154] on div "Pending Approved Hold Sent Paid Voided Deducted Disputed Transferred" at bounding box center [239, 155] width 478 height 11
click at [154, 154] on label "Sent" at bounding box center [150, 155] width 14 height 11
click at [140, 154] on input "Sent" at bounding box center [136, 154] width 8 height 8
checkbox input "false"
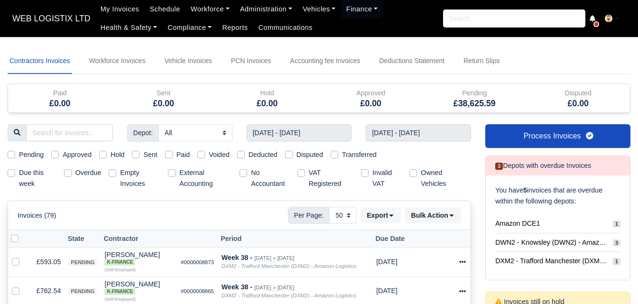
click at [42, 159] on label "Pending" at bounding box center [31, 155] width 25 height 11
click at [15, 157] on input "Pending" at bounding box center [12, 154] width 8 height 8
checkbox input "true"
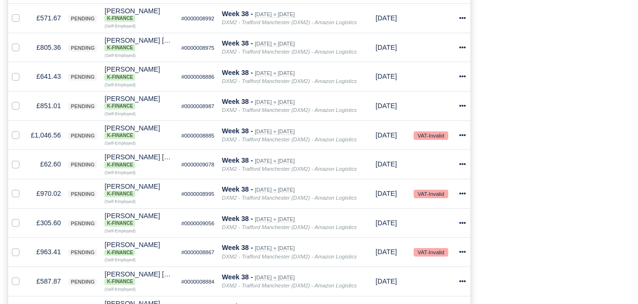
scroll to position [317, 0]
